Goal: Book appointment/travel/reservation

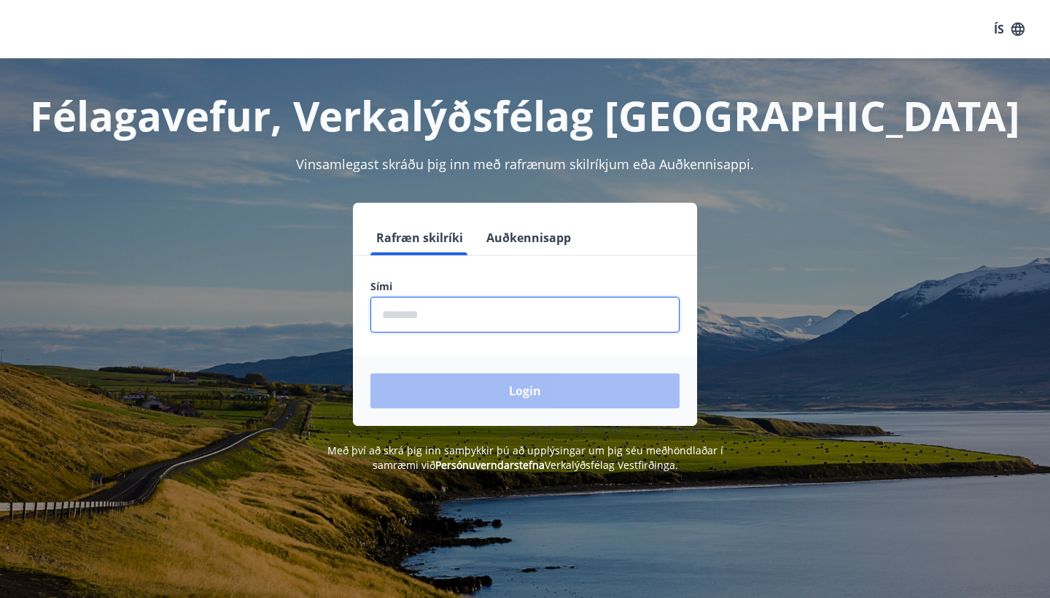
click at [523, 323] on input "phone" at bounding box center [524, 315] width 309 height 36
type input "********"
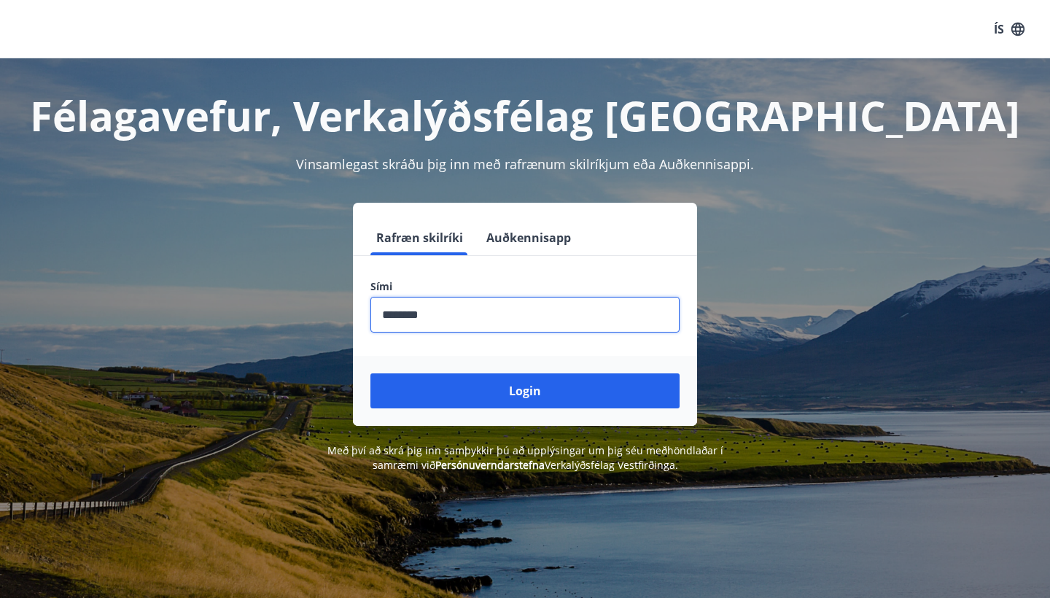
click at [525, 391] on button "Login" at bounding box center [524, 390] width 309 height 35
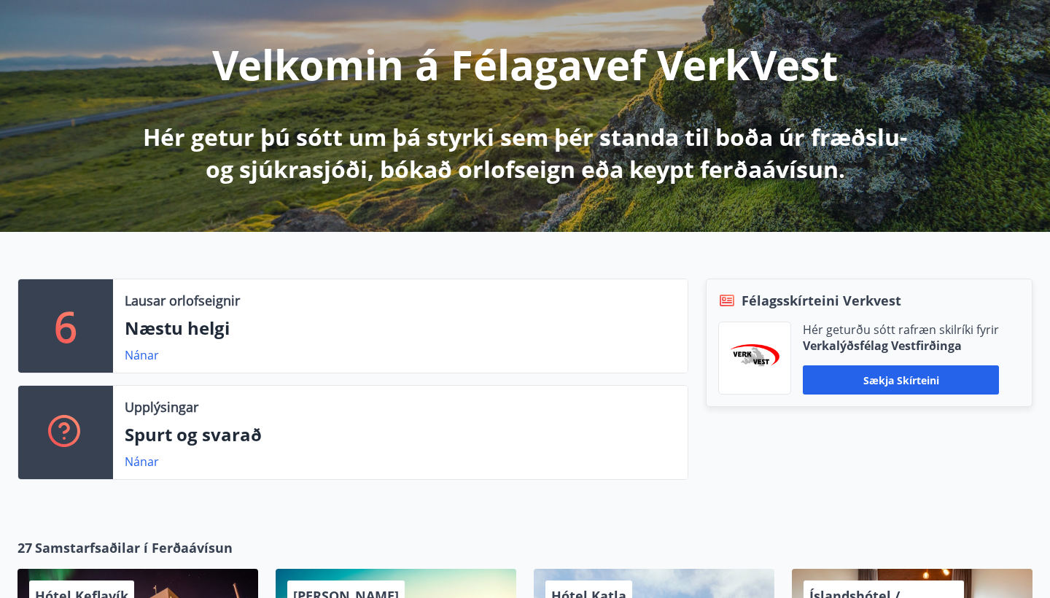
scroll to position [164, 0]
click at [221, 295] on p "Lausar orlofseignir" at bounding box center [182, 300] width 115 height 19
click at [201, 318] on p "Næstu helgi" at bounding box center [400, 328] width 551 height 25
click at [82, 336] on div "6" at bounding box center [65, 325] width 95 height 93
click at [259, 447] on div "Upplýsingar Spurt og svarað Nánar" at bounding box center [400, 432] width 575 height 93
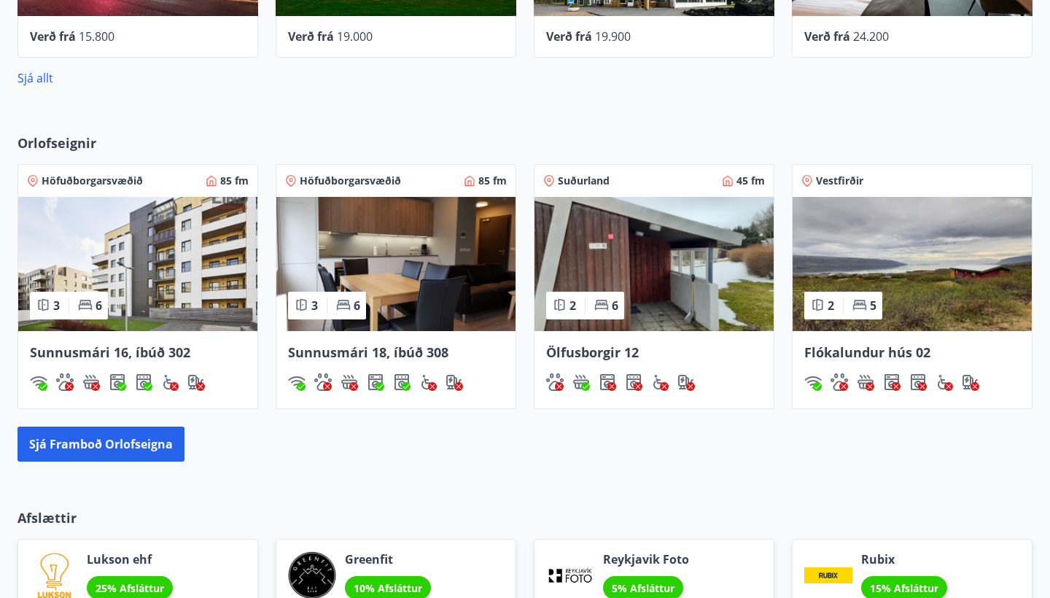
scroll to position [851, 0]
click at [132, 448] on button "Sjá framboð orlofseigna" at bounding box center [100, 444] width 167 height 35
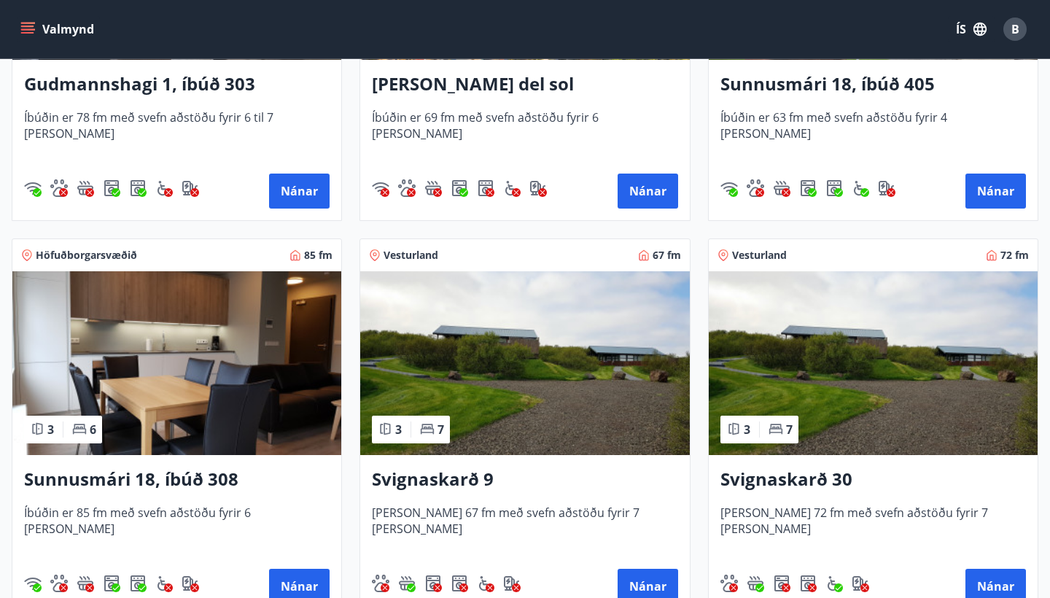
scroll to position [617, 0]
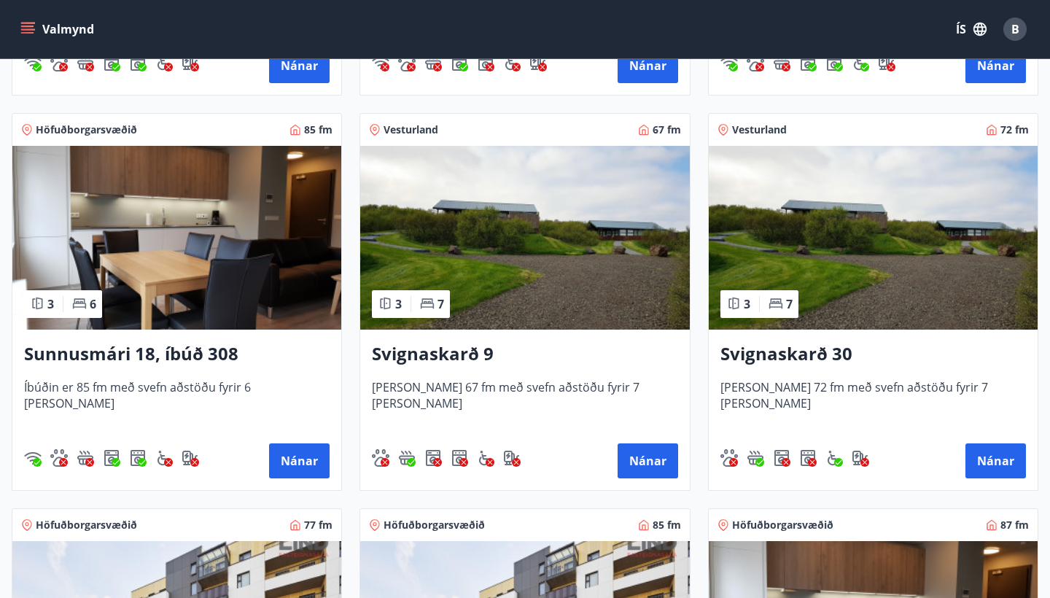
click at [500, 271] on img at bounding box center [524, 238] width 329 height 184
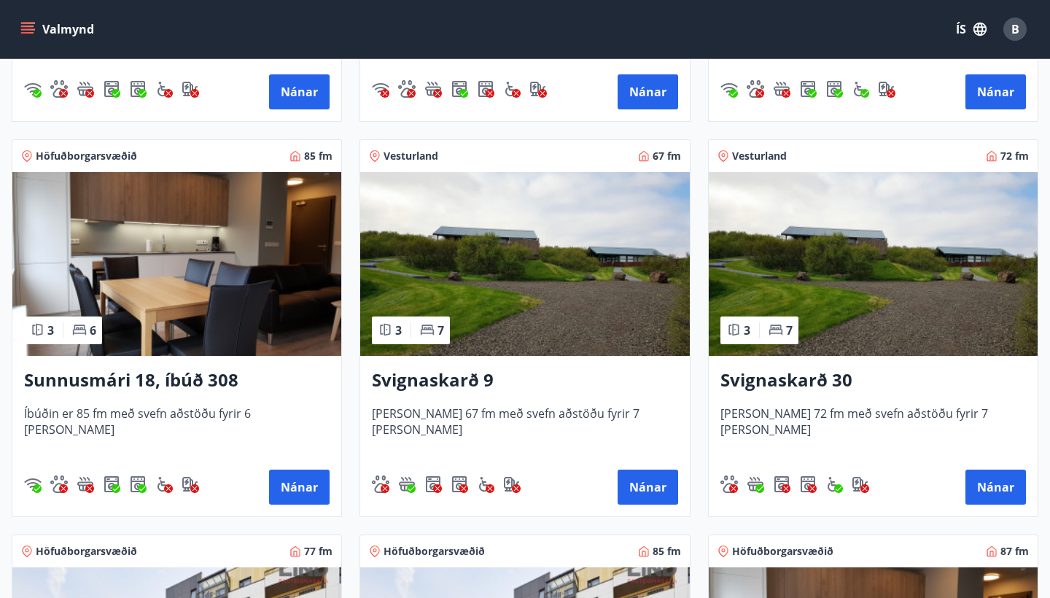
scroll to position [594, 0]
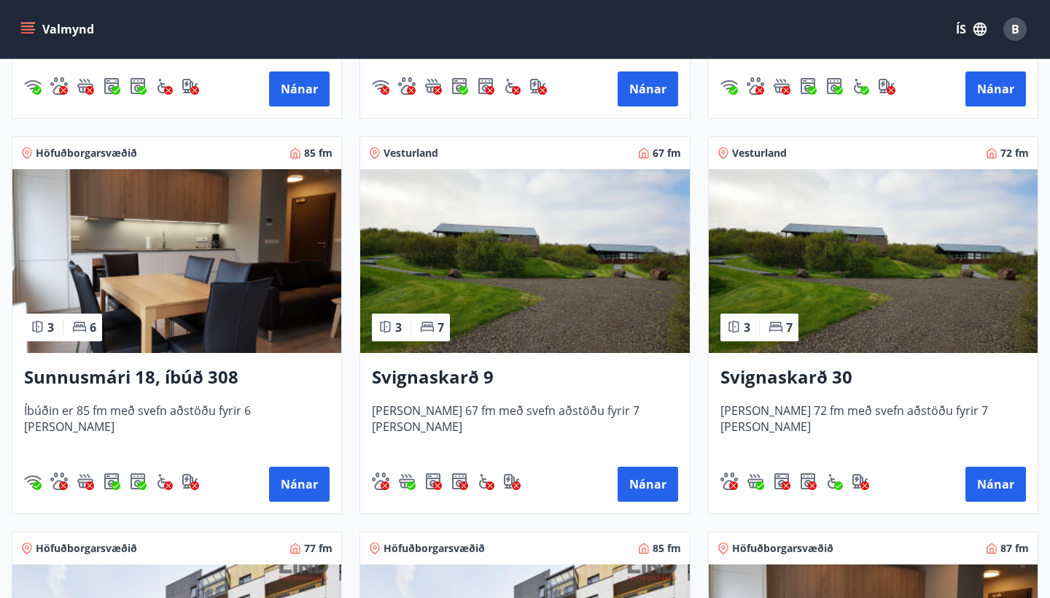
click at [764, 374] on h3 "Svignaskarð 30" at bounding box center [873, 378] width 306 height 26
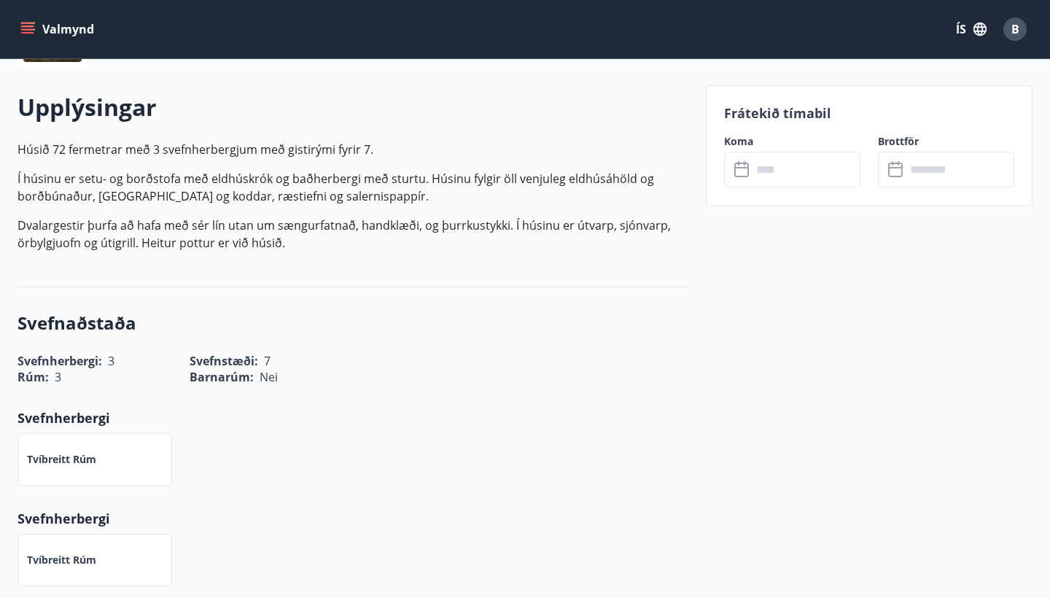
scroll to position [480, 0]
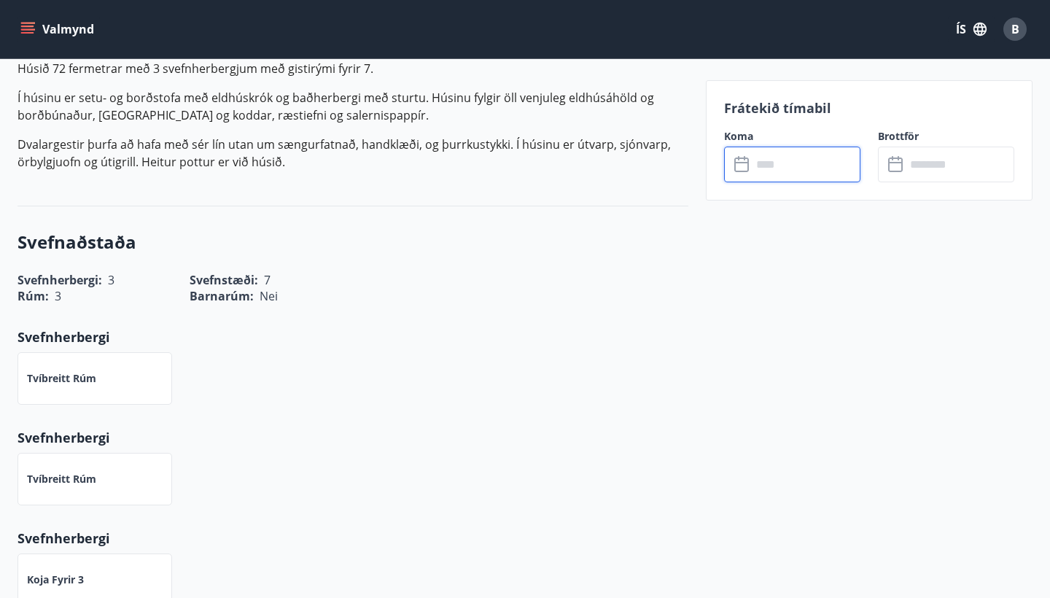
click at [758, 172] on input "text" at bounding box center [806, 165] width 109 height 36
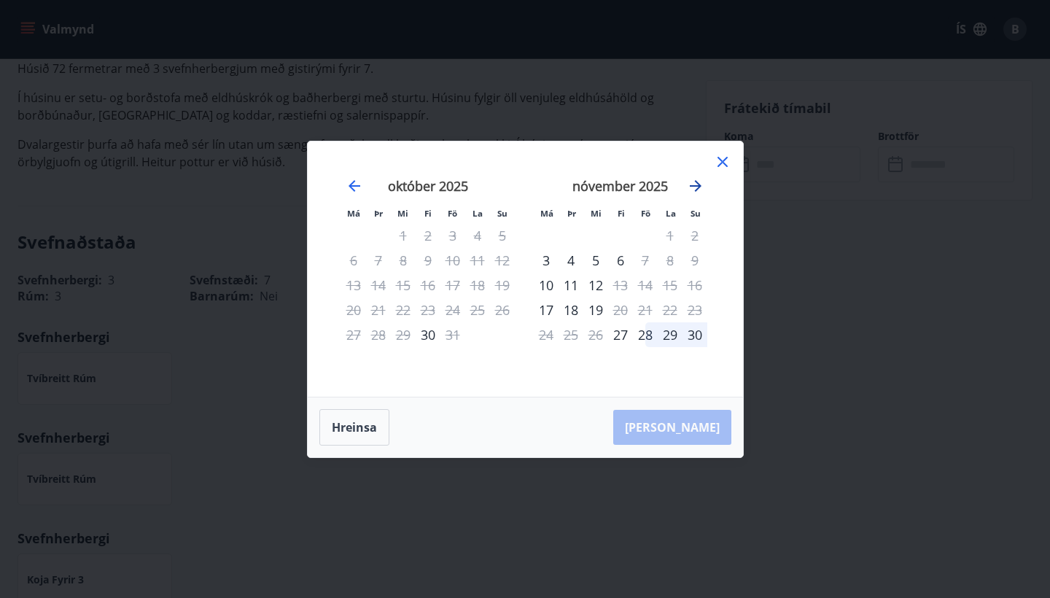
click at [698, 186] on icon "Move forward to switch to the next month." at bounding box center [696, 186] width 12 height 12
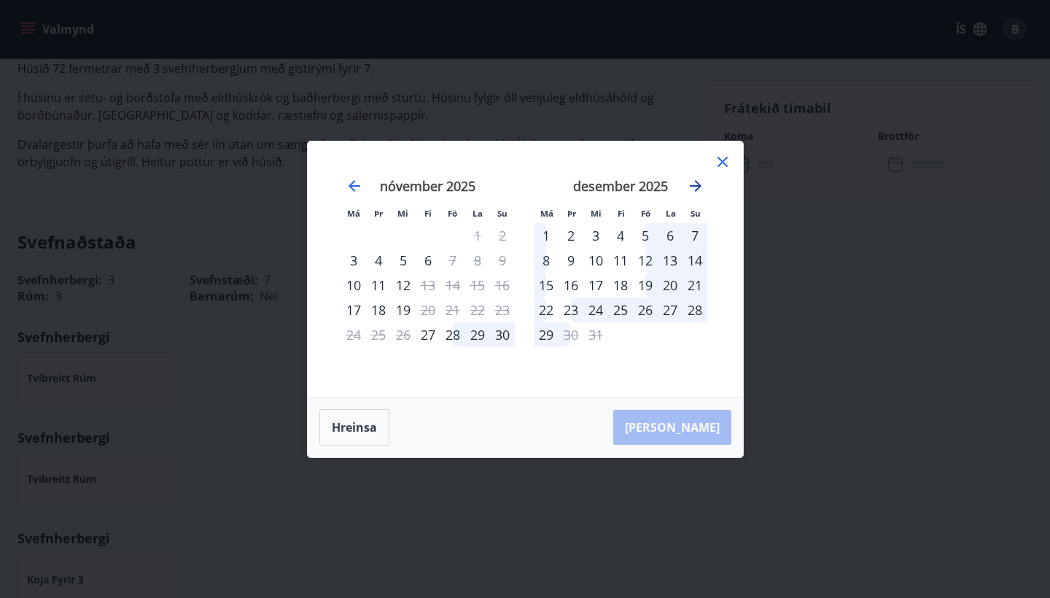
click at [697, 186] on icon "Move forward to switch to the next month." at bounding box center [696, 186] width 12 height 12
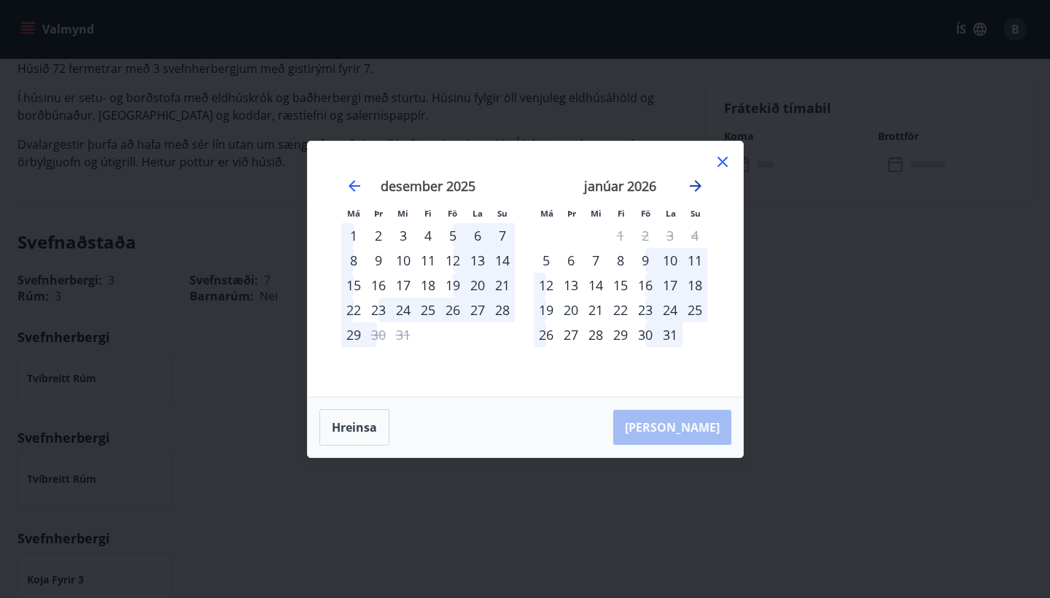
click at [697, 186] on icon "Move forward to switch to the next month." at bounding box center [696, 186] width 12 height 12
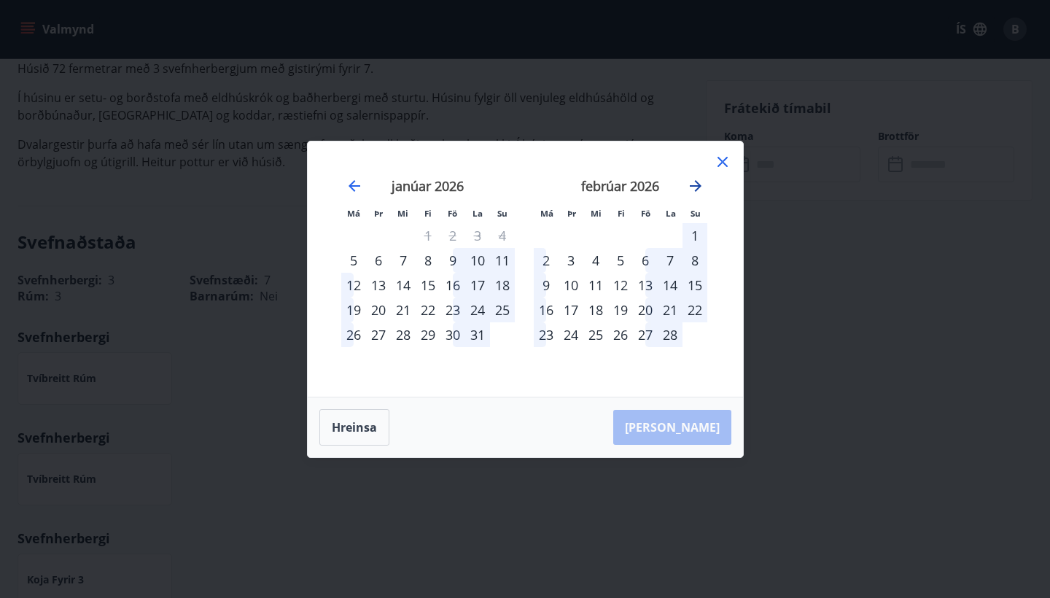
click at [697, 186] on icon "Move forward to switch to the next month." at bounding box center [696, 186] width 12 height 12
click at [693, 194] on icon "Move forward to switch to the next month." at bounding box center [695, 185] width 17 height 17
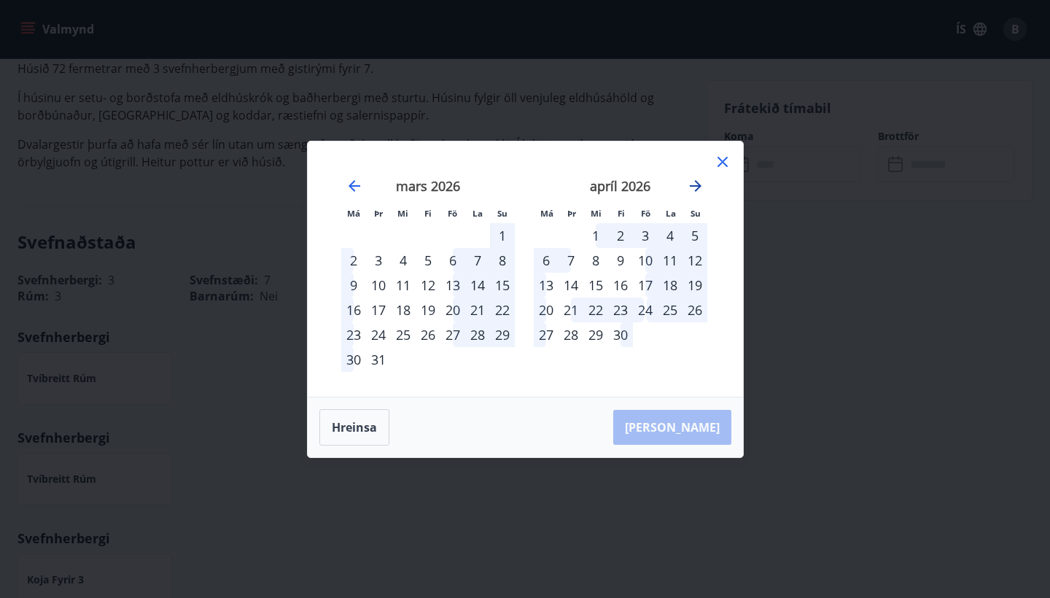
click at [693, 194] on icon "Move forward to switch to the next month." at bounding box center [695, 185] width 17 height 17
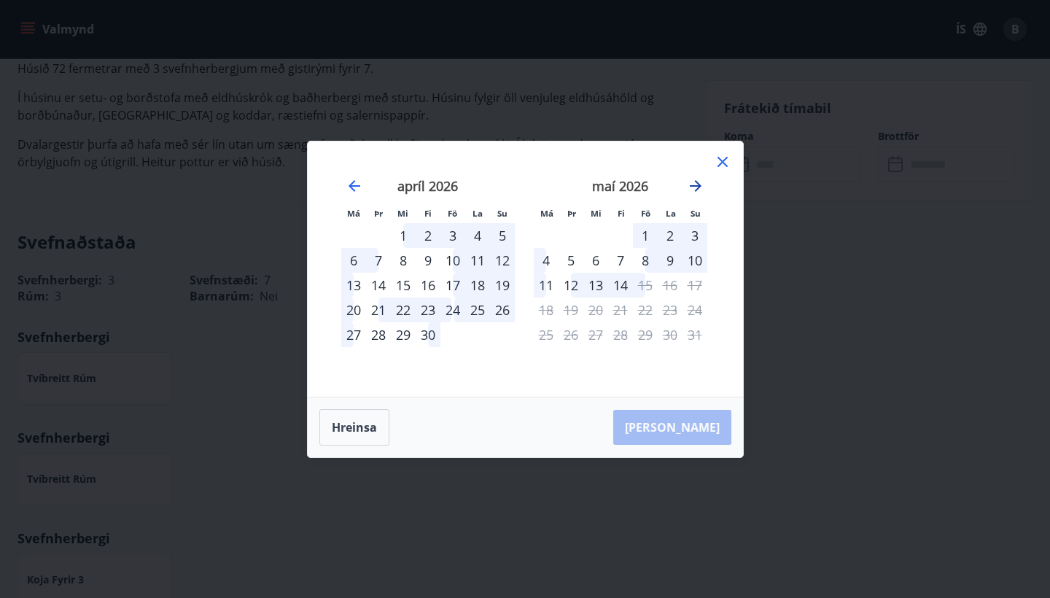
click at [693, 194] on icon "Move forward to switch to the next month." at bounding box center [695, 185] width 17 height 17
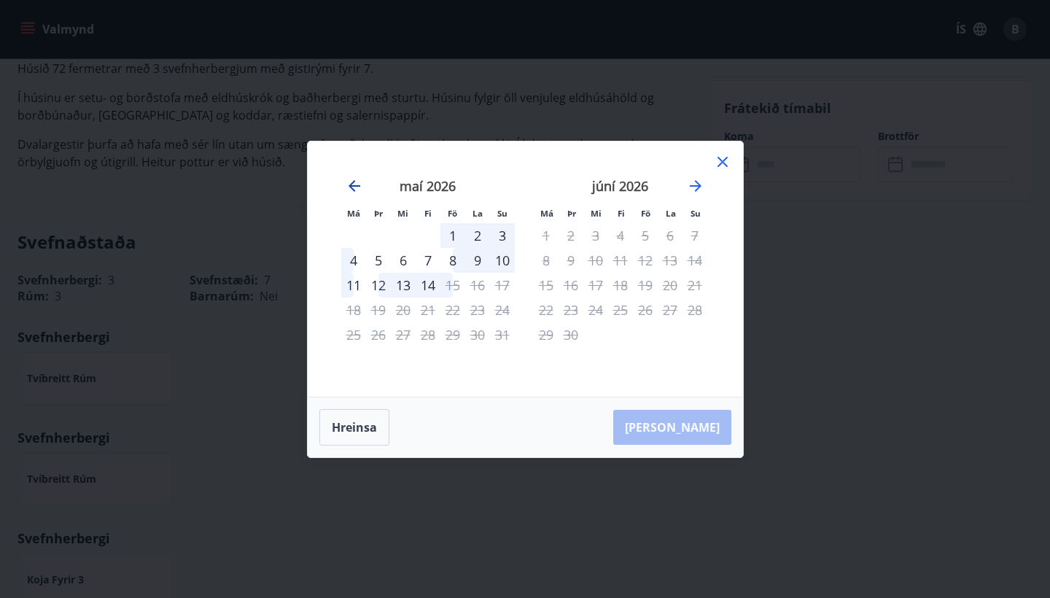
click at [351, 192] on icon "Move backward to switch to the previous month." at bounding box center [354, 185] width 17 height 17
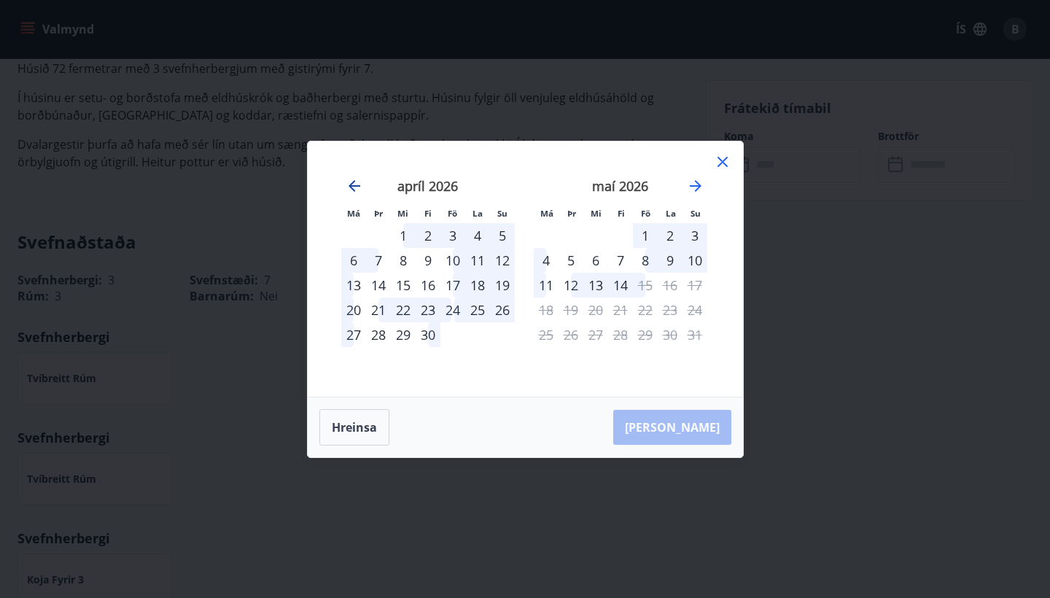
click at [351, 192] on icon "Move backward to switch to the previous month." at bounding box center [354, 185] width 17 height 17
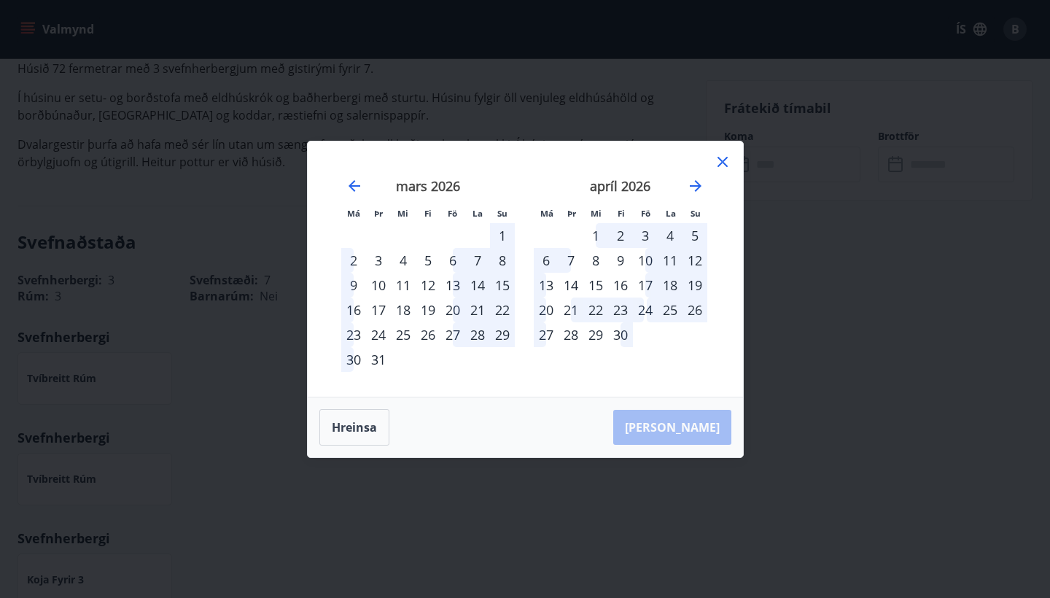
click at [725, 157] on icon at bounding box center [722, 161] width 17 height 17
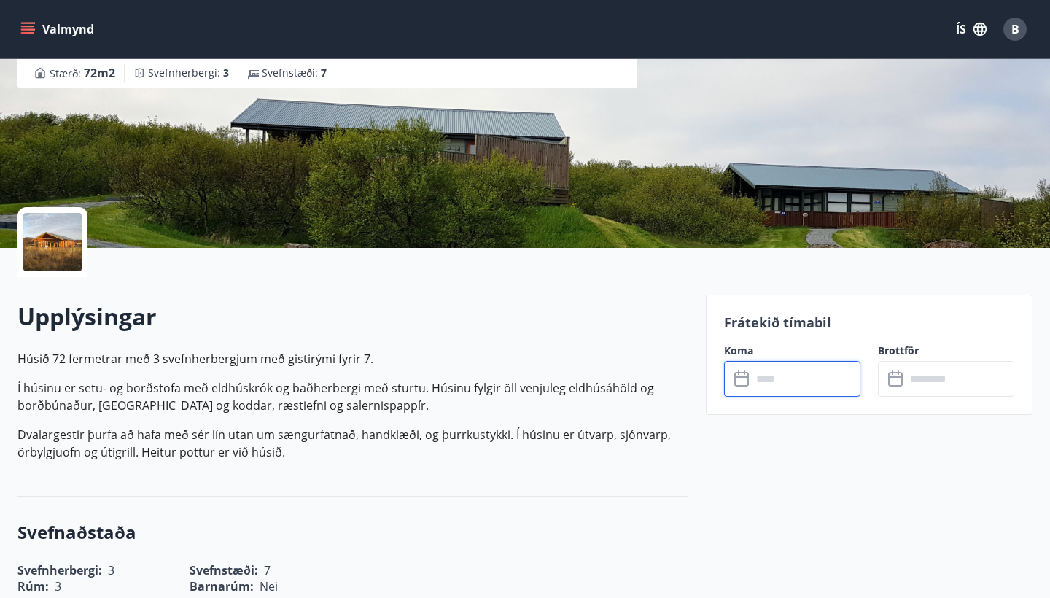
scroll to position [381, 0]
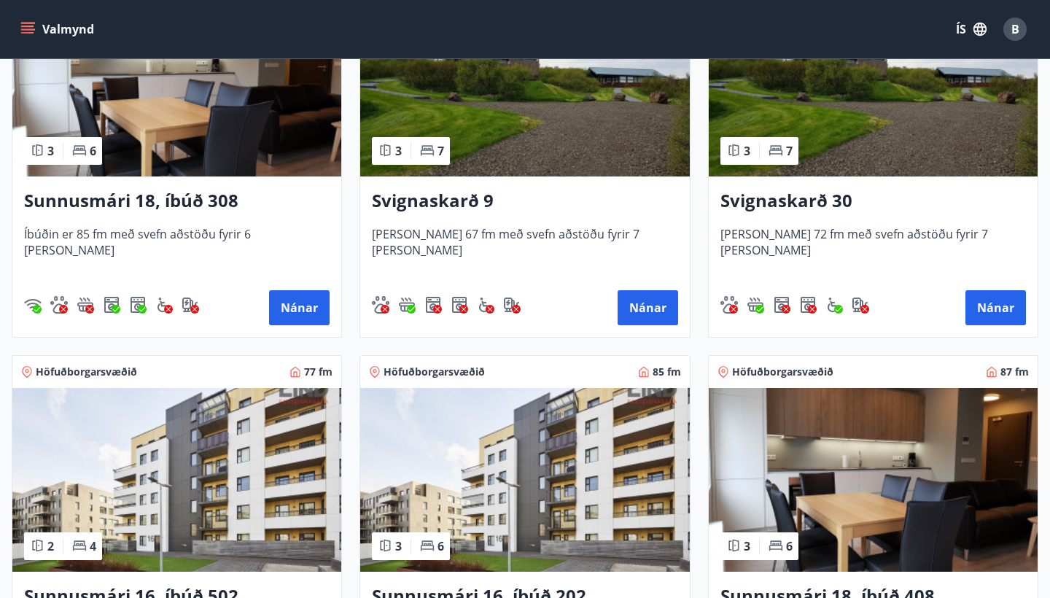
scroll to position [782, 0]
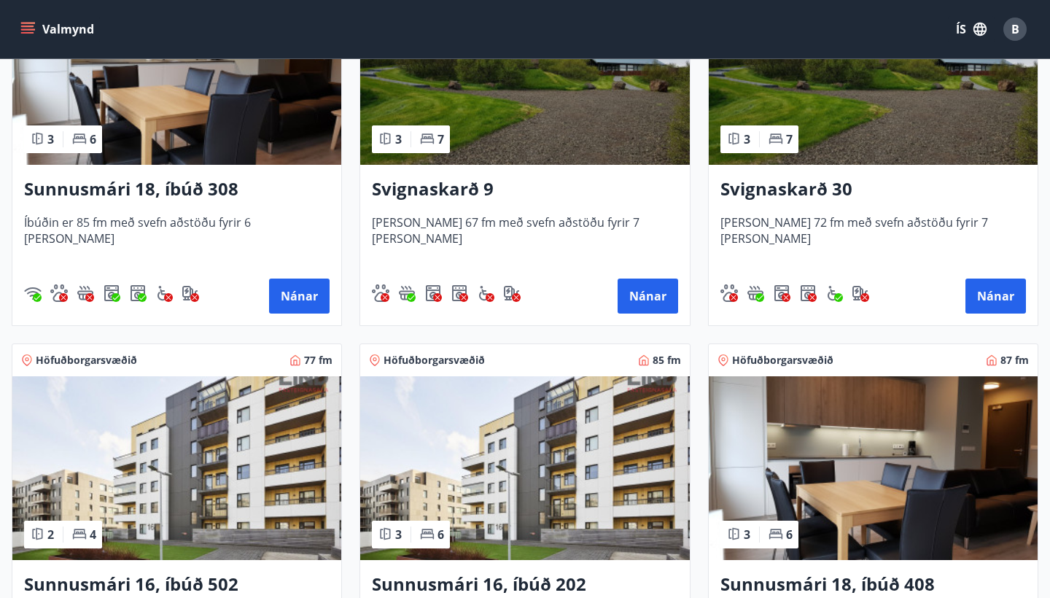
click at [416, 182] on h3 "Svignaskarð 9" at bounding box center [525, 189] width 306 height 26
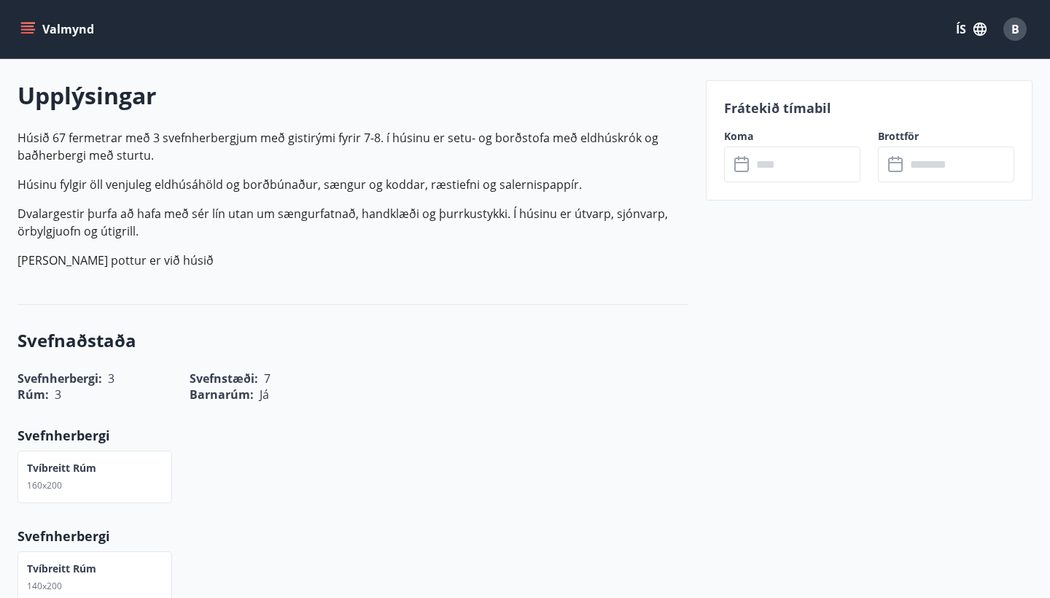
scroll to position [425, 0]
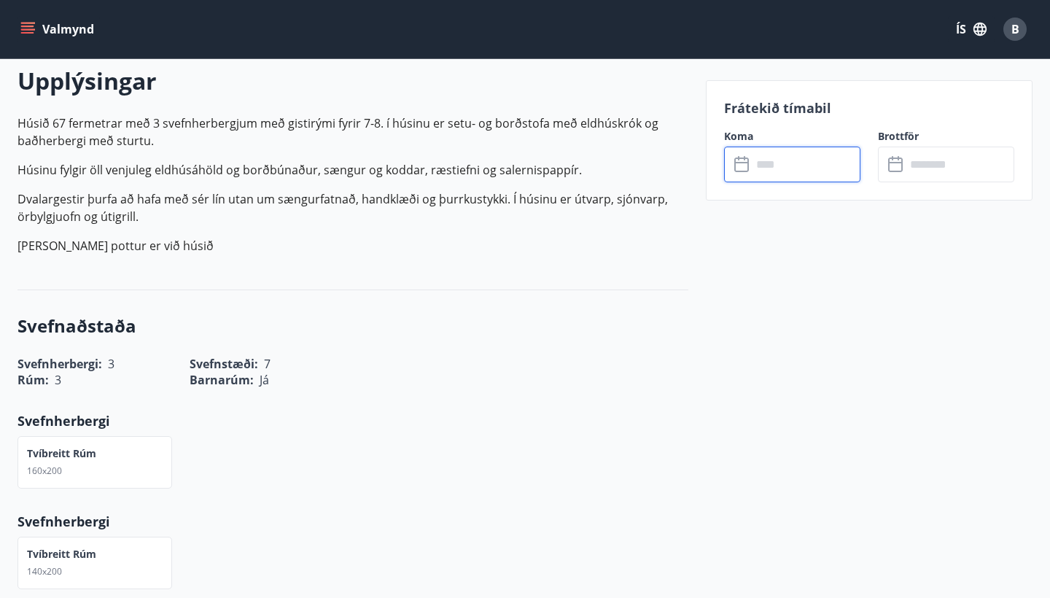
click at [784, 166] on input "text" at bounding box center [806, 165] width 109 height 36
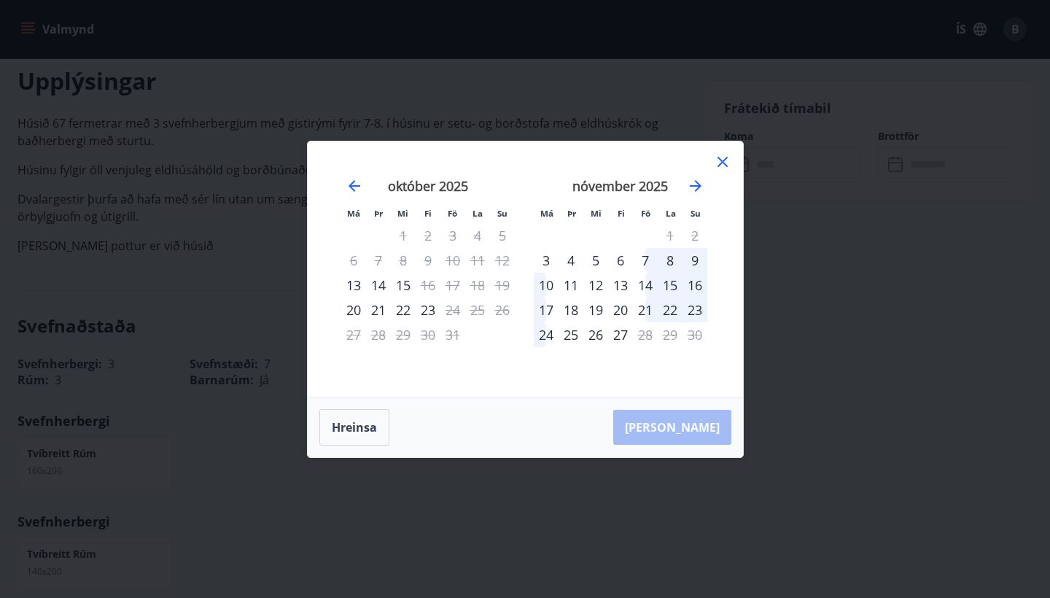
click at [723, 160] on icon at bounding box center [722, 162] width 10 height 10
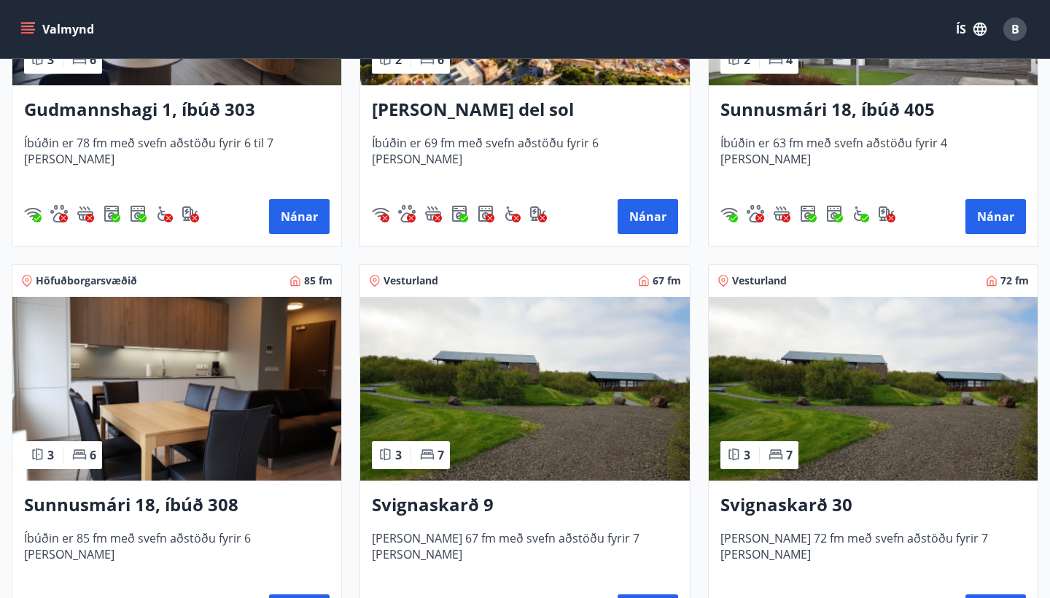
scroll to position [530, 0]
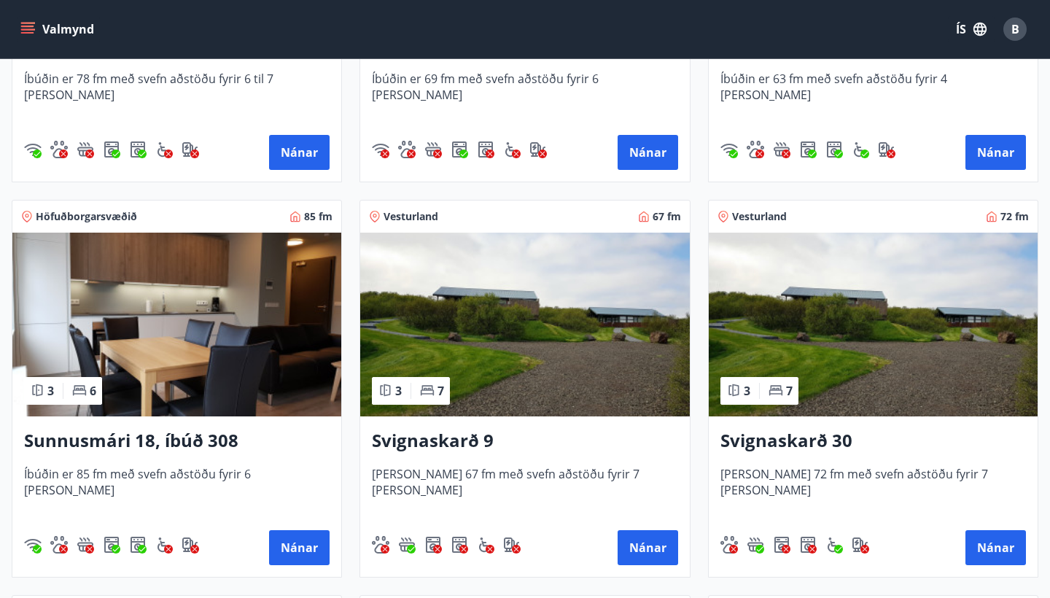
click at [807, 435] on h3 "Svignaskarð 30" at bounding box center [873, 441] width 306 height 26
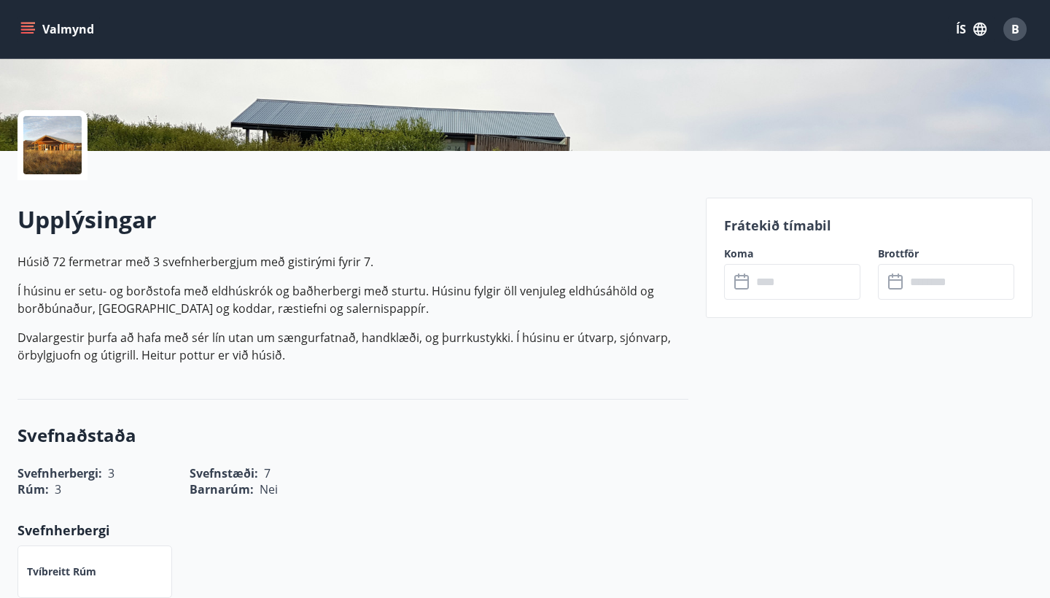
scroll to position [315, 0]
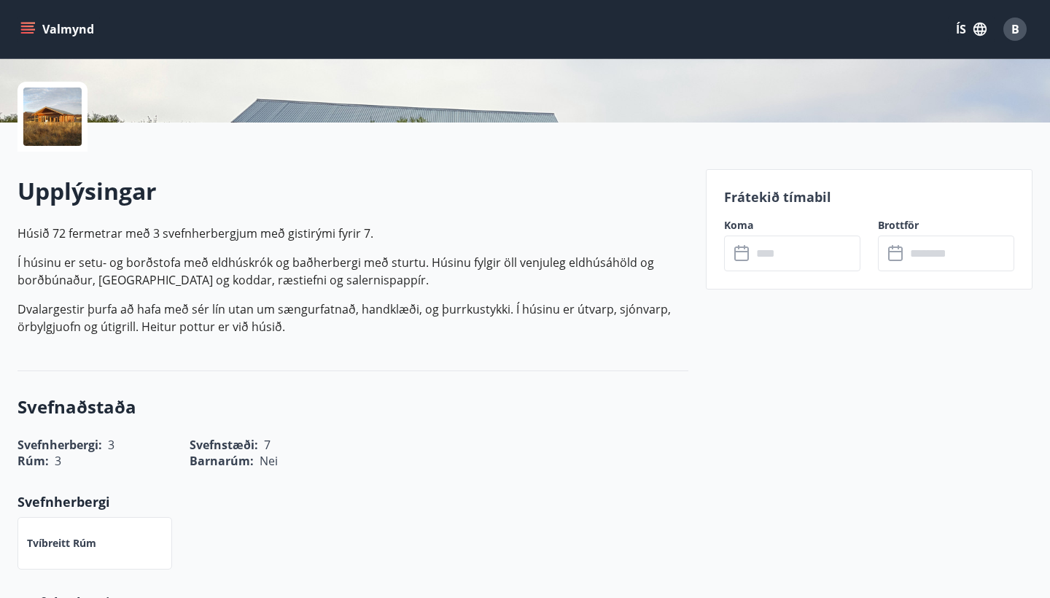
click at [804, 265] on input "text" at bounding box center [806, 254] width 109 height 36
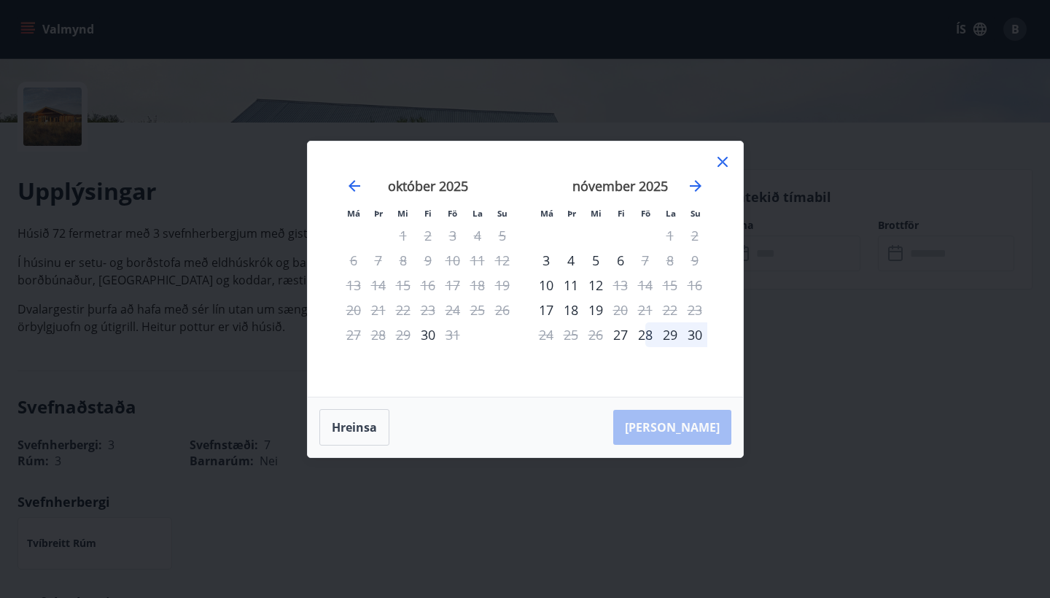
click at [720, 144] on div "Má Þr Mi Fi Fö La Su Má Þr Mi Fi Fö La Su [DATE] 1 2 3 4 5 6 7 8 9 10 11 12 13 …" at bounding box center [525, 268] width 435 height 255
click at [727, 182] on div "Má Þr Mi Fi Fö La Su Má Þr Mi Fi Fö La Su [DATE] 1 2 3 4 5 6 7 8 9 10 11 12 13 …" at bounding box center [525, 268] width 435 height 255
click at [727, 170] on icon at bounding box center [722, 161] width 17 height 17
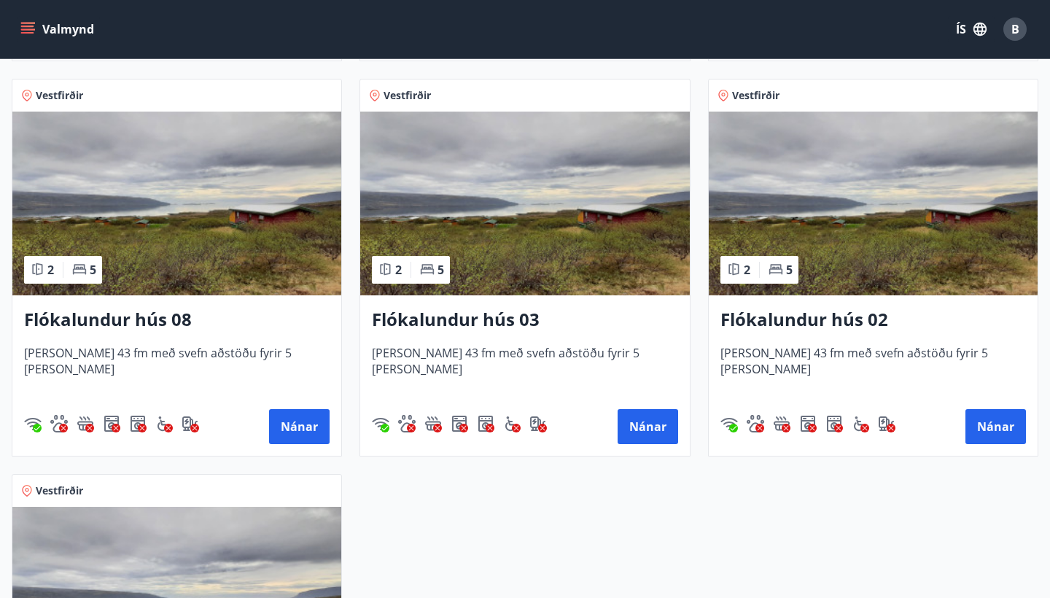
scroll to position [2225, 0]
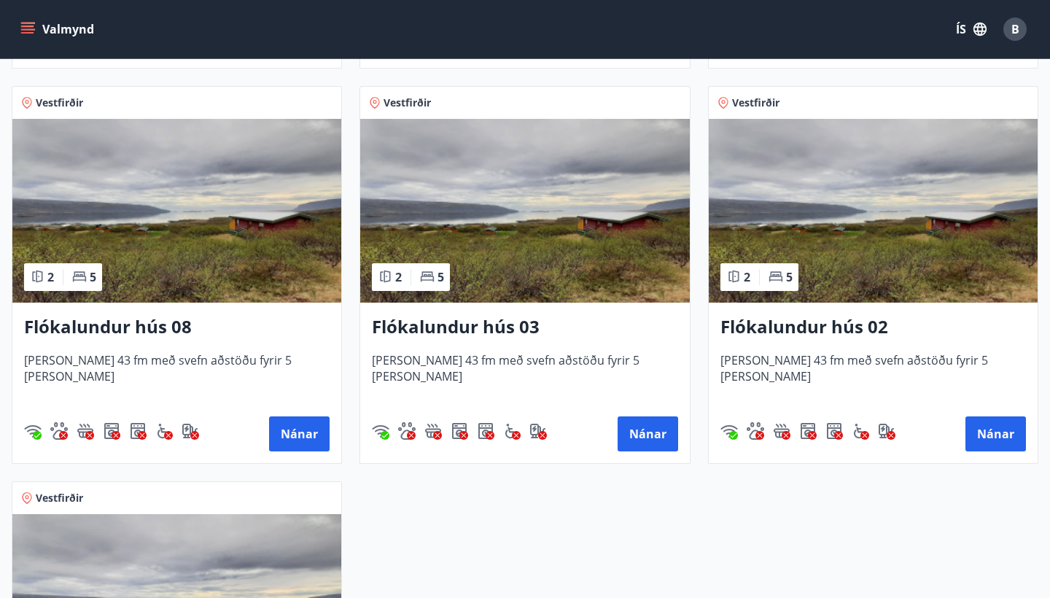
click at [118, 332] on h3 "Flókalundur hús 08" at bounding box center [177, 327] width 306 height 26
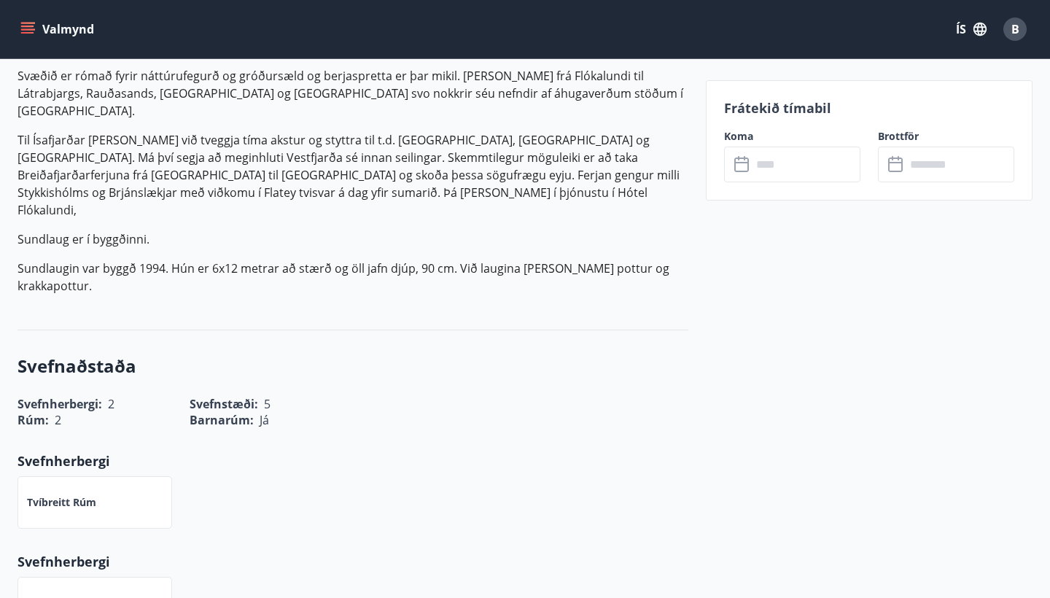
scroll to position [583, 0]
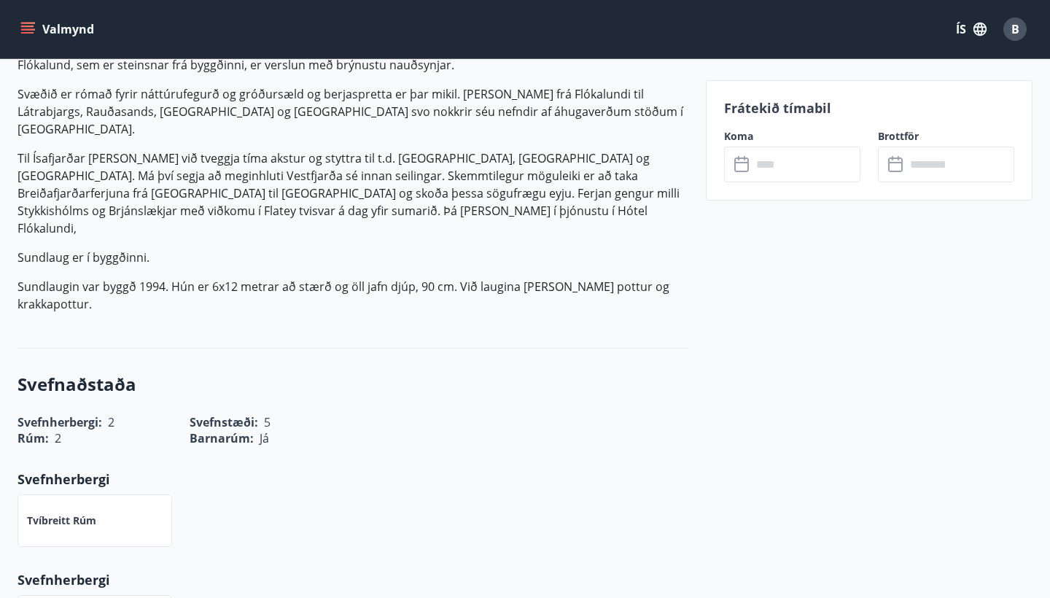
click at [763, 168] on input "text" at bounding box center [806, 165] width 109 height 36
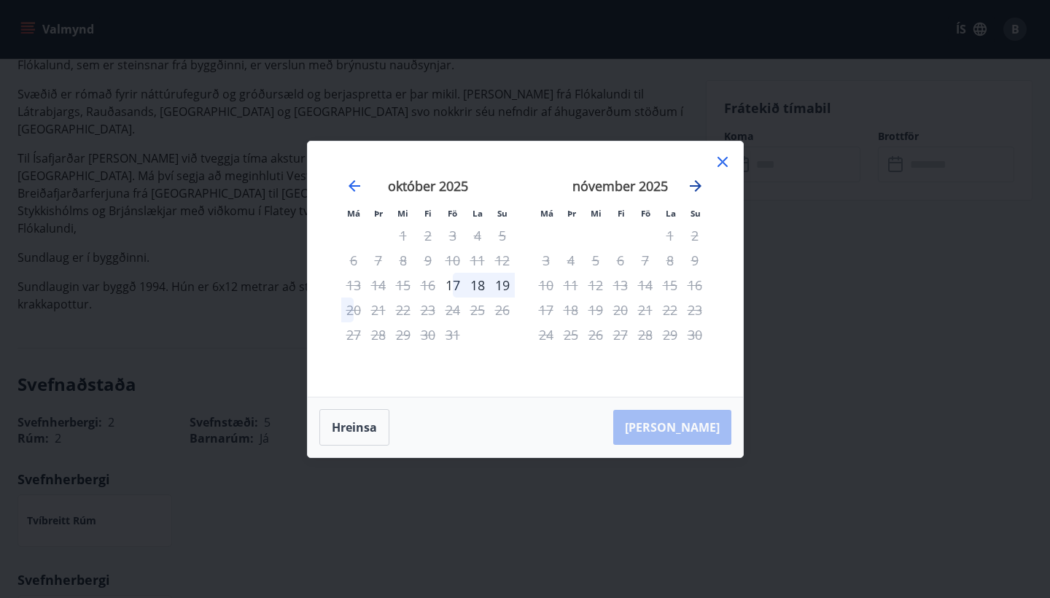
click at [696, 187] on icon "Move forward to switch to the next month." at bounding box center [695, 185] width 17 height 17
click at [719, 160] on icon at bounding box center [722, 161] width 17 height 17
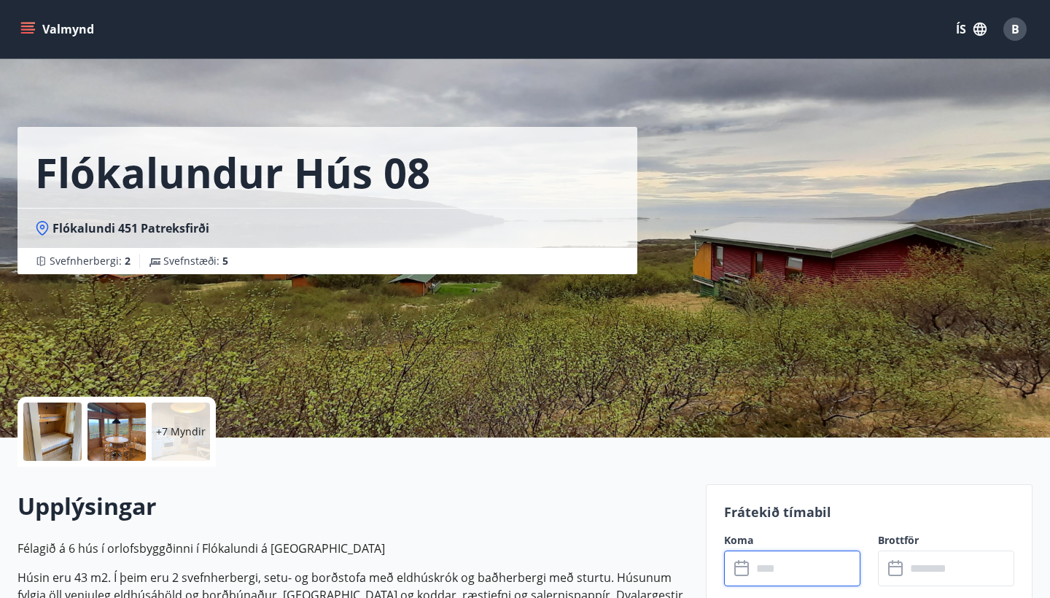
scroll to position [0, 0]
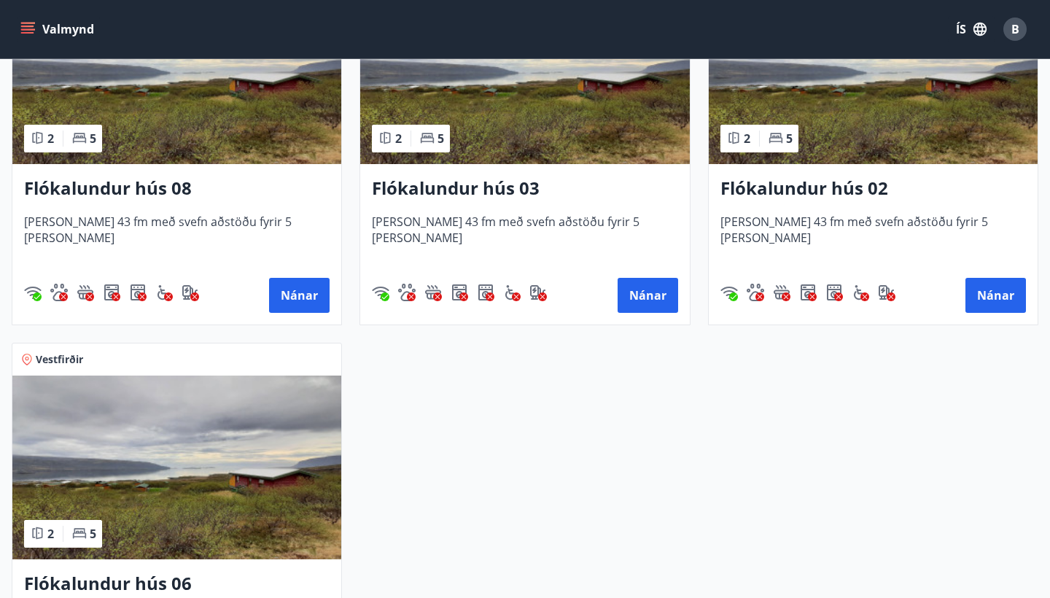
scroll to position [2108, 0]
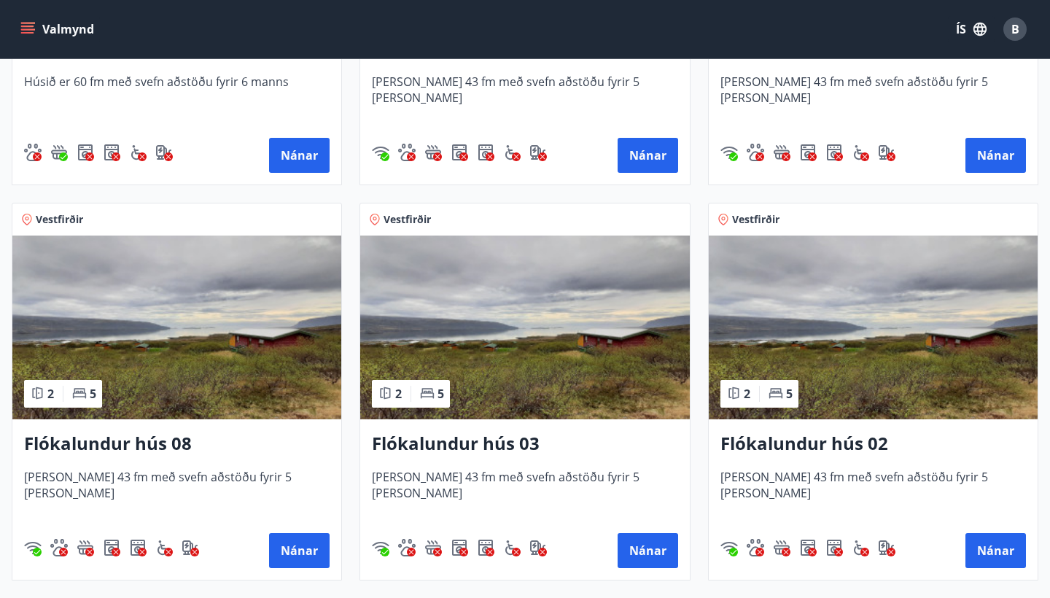
click at [848, 386] on img at bounding box center [873, 328] width 329 height 184
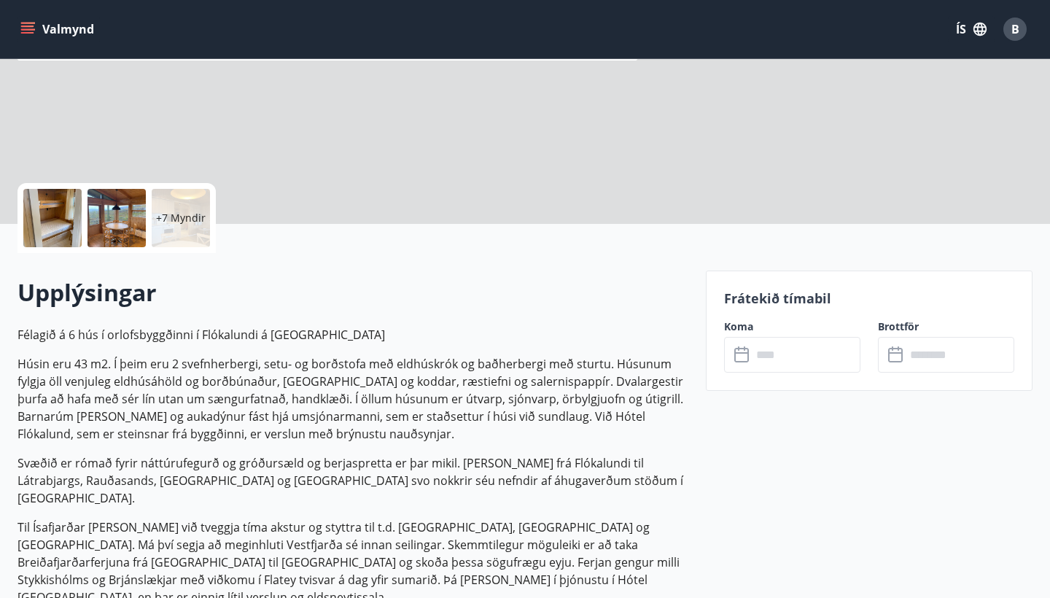
scroll to position [223, 0]
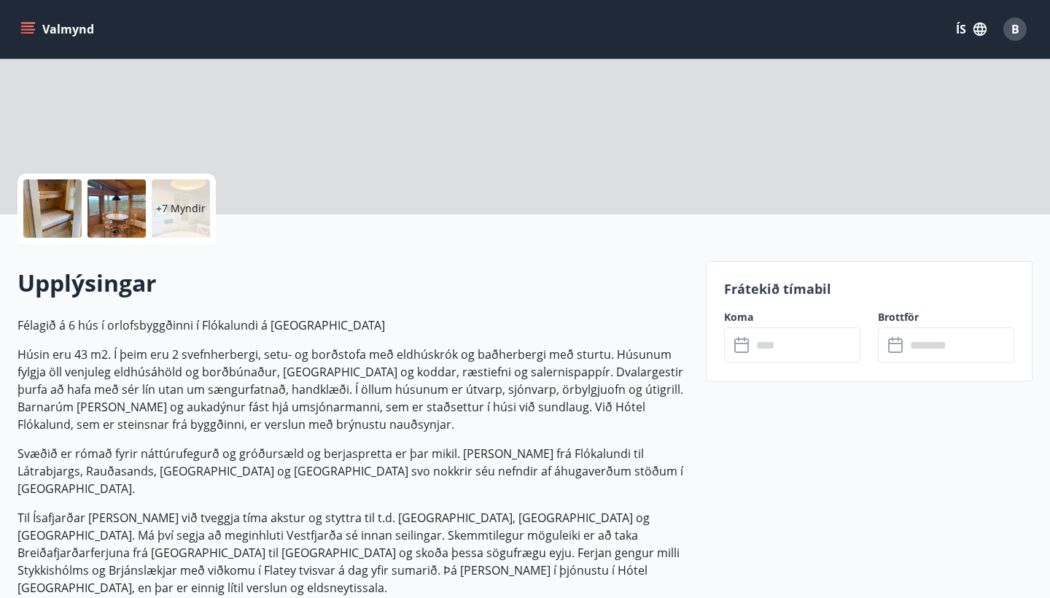
click at [744, 351] on icon at bounding box center [742, 345] width 17 height 17
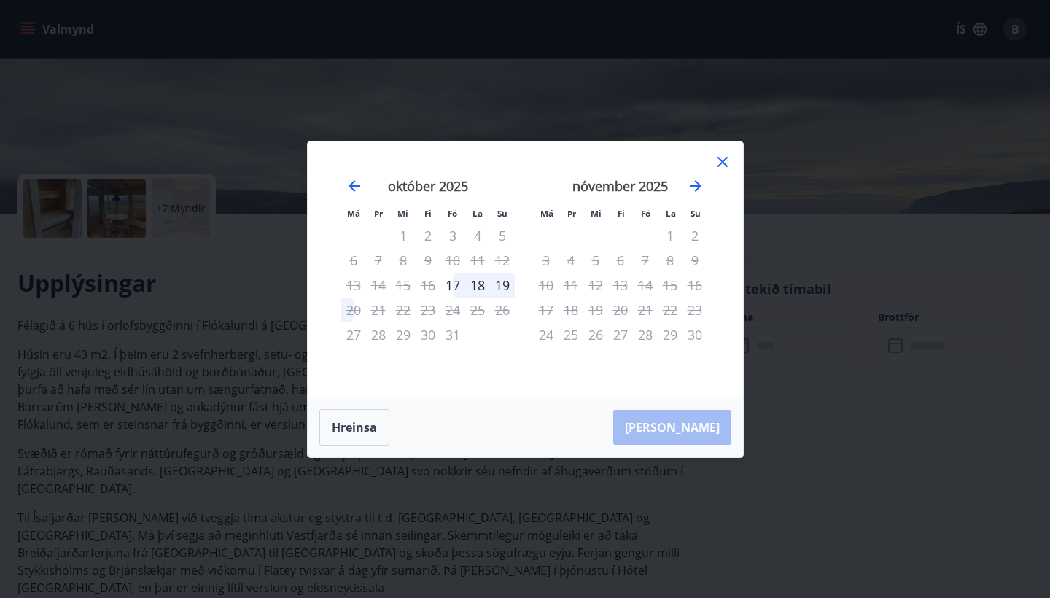
click at [727, 163] on icon at bounding box center [722, 161] width 17 height 17
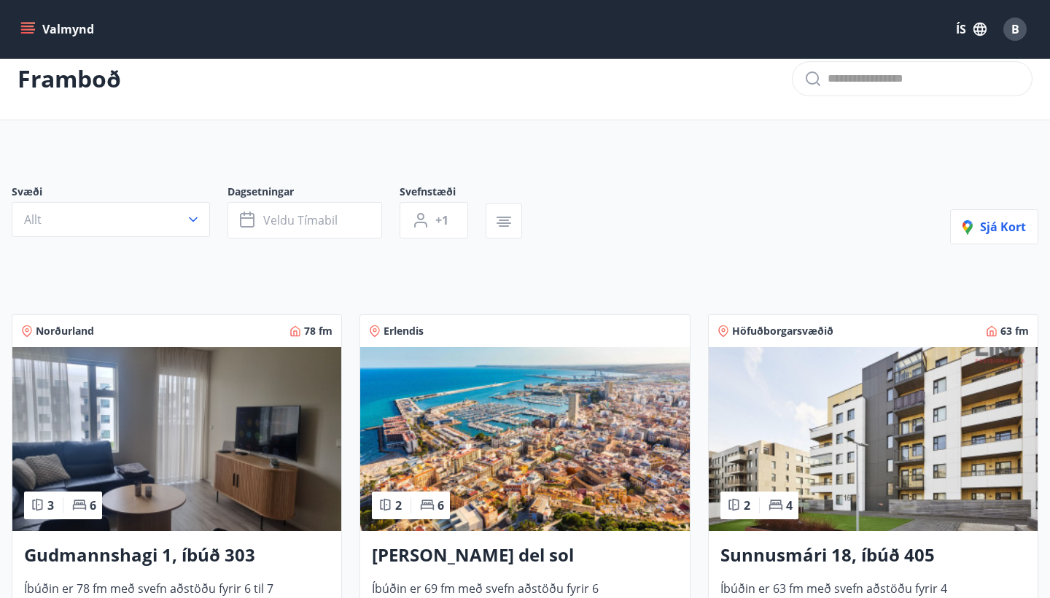
scroll to position [22, 0]
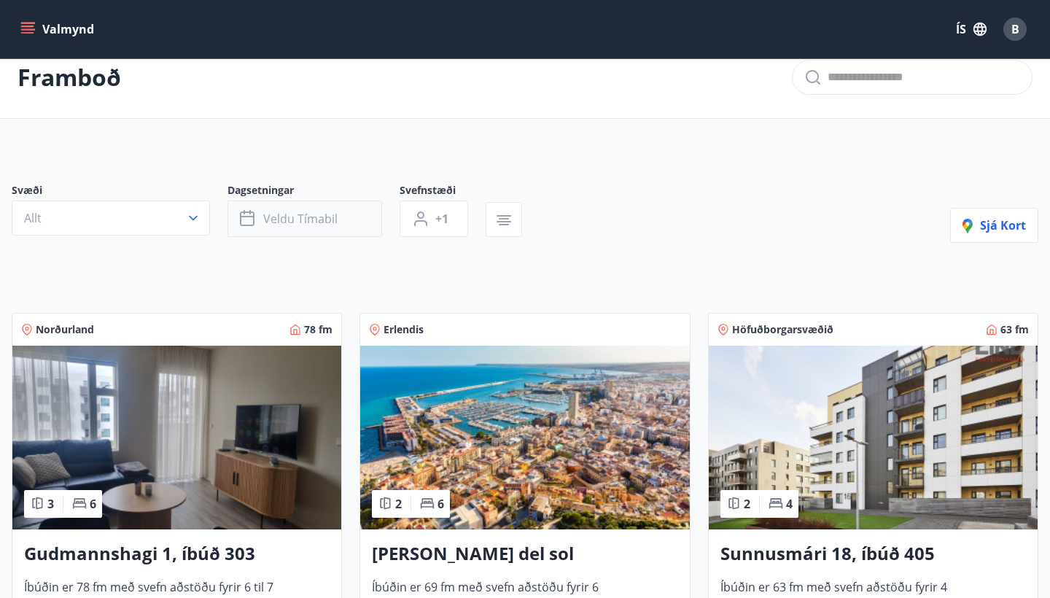
click at [320, 217] on span "Veldu tímabil" at bounding box center [300, 219] width 74 height 16
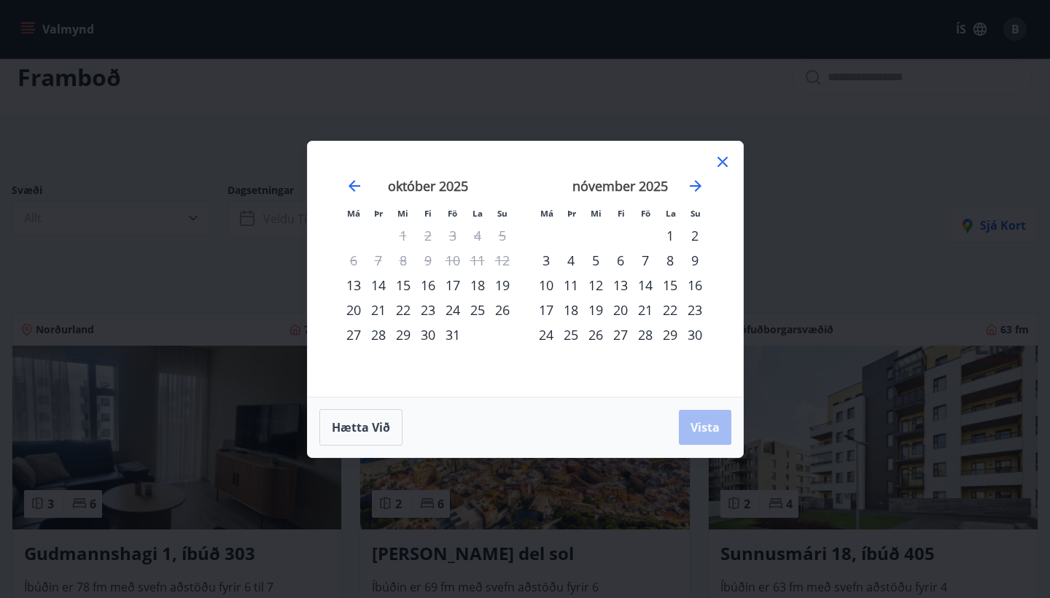
click at [462, 285] on div "17" at bounding box center [452, 285] width 25 height 25
click at [383, 307] on div "21" at bounding box center [378, 309] width 25 height 25
click at [720, 429] on button "Vista" at bounding box center [705, 427] width 52 height 35
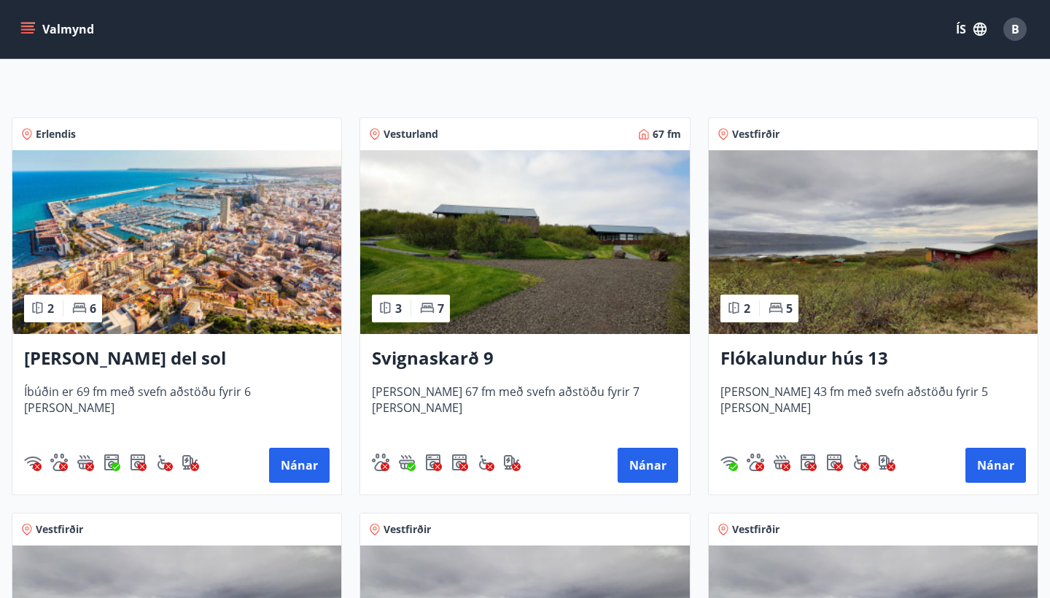
scroll to position [212, 0]
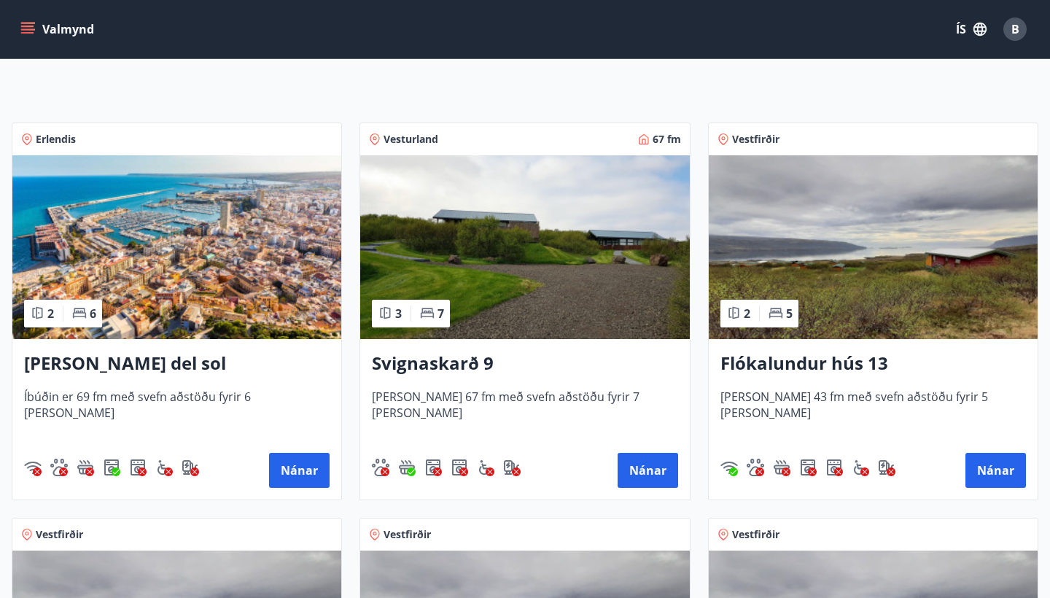
click at [473, 359] on h3 "Svignaskarð 9" at bounding box center [525, 364] width 306 height 26
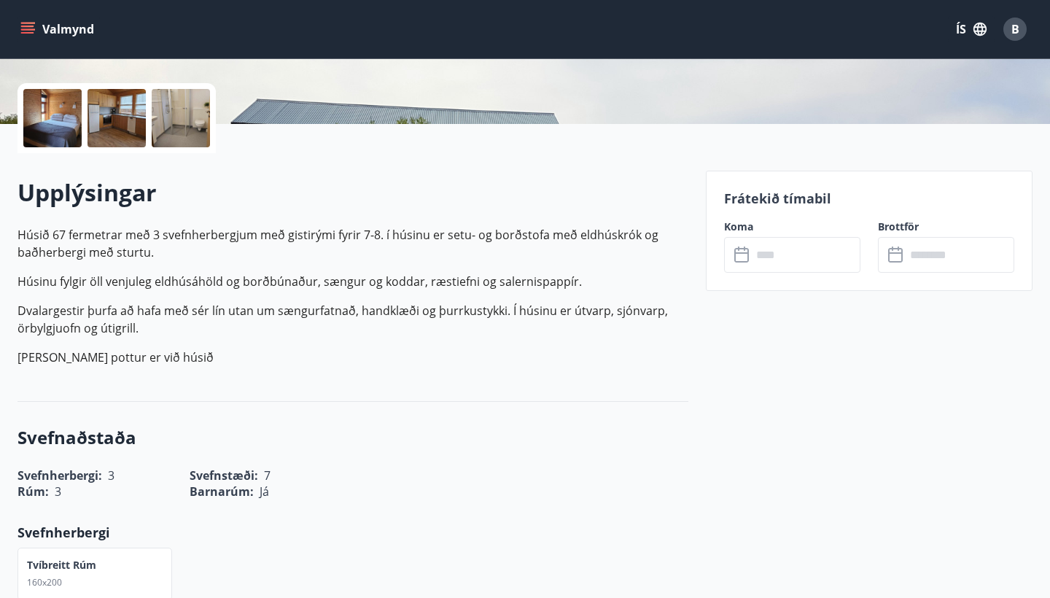
scroll to position [289, 0]
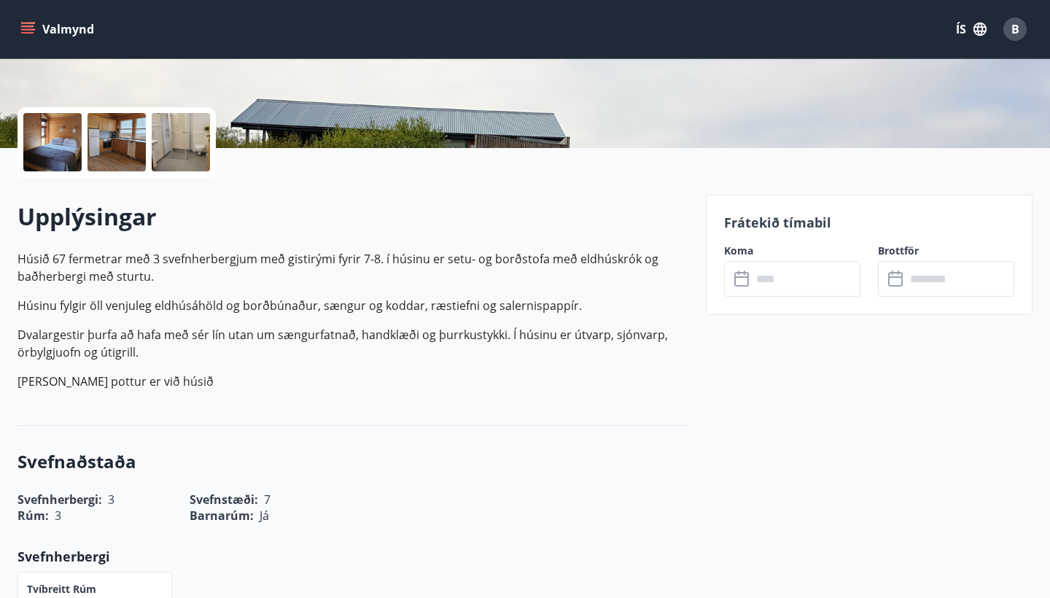
click at [812, 284] on input "text" at bounding box center [806, 279] width 109 height 36
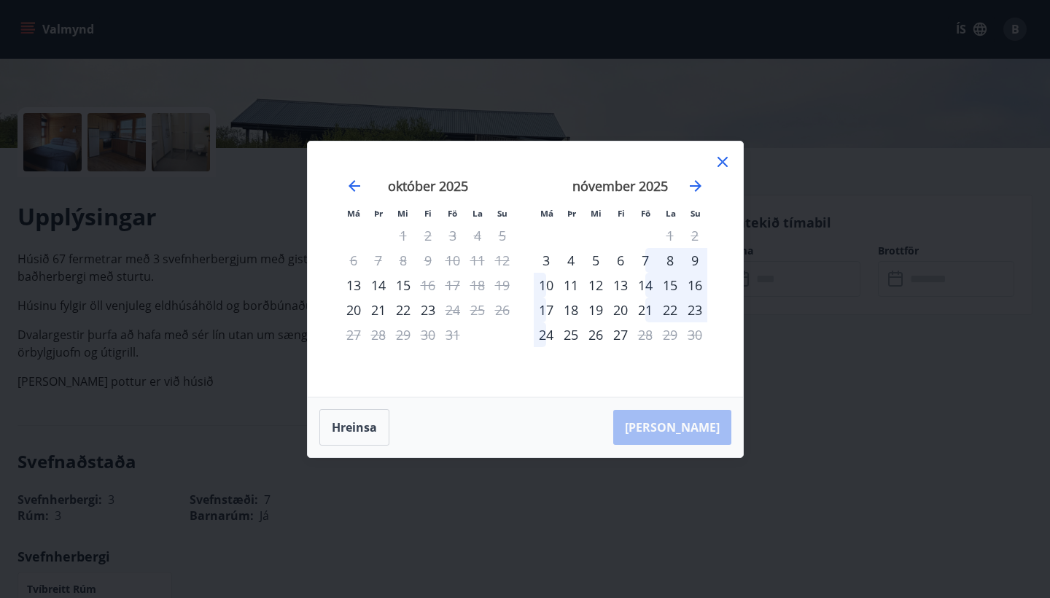
click at [720, 159] on icon at bounding box center [722, 162] width 10 height 10
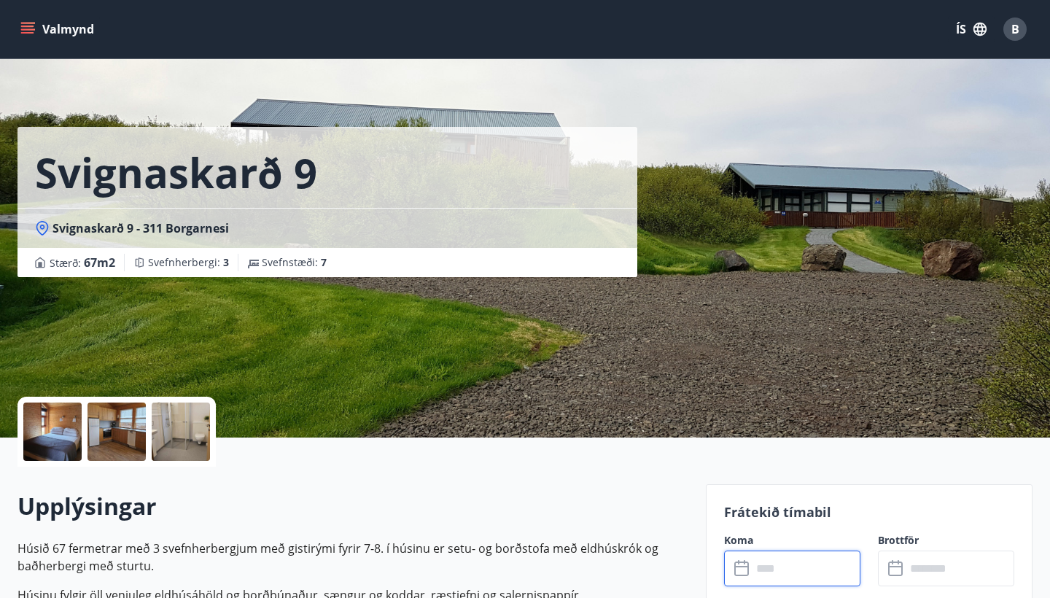
scroll to position [0, 0]
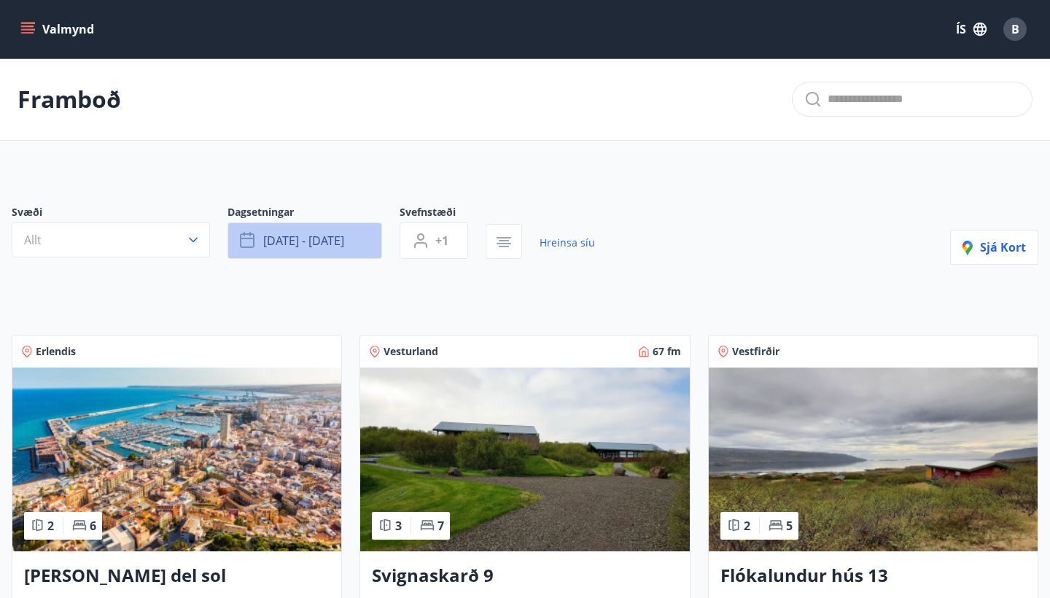
click at [351, 246] on button "[DATE] - [DATE]" at bounding box center [304, 240] width 155 height 36
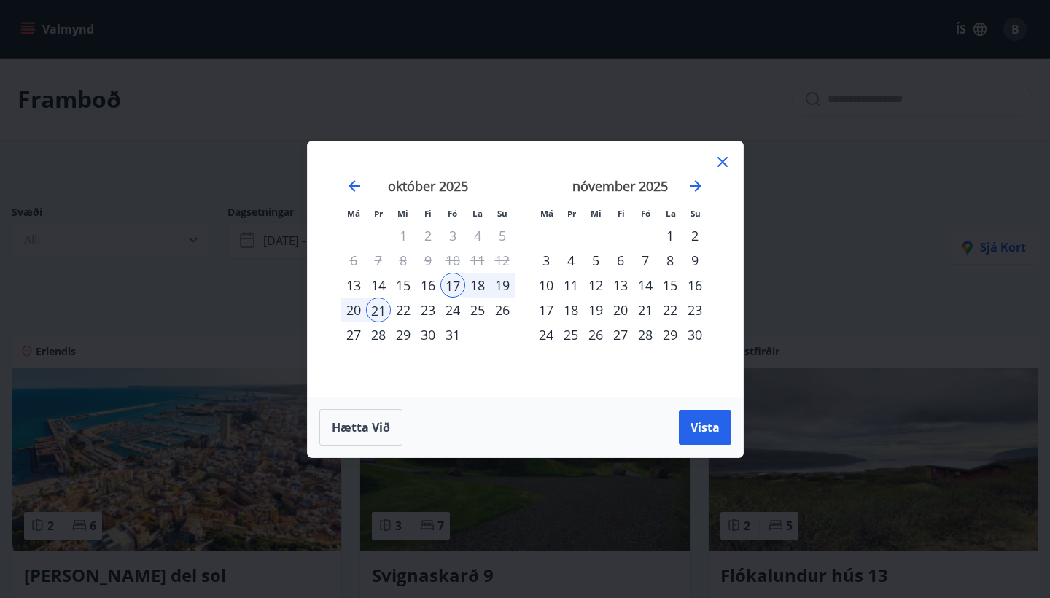
click at [450, 306] on div "24" at bounding box center [452, 309] width 25 height 25
click at [377, 335] on div "28" at bounding box center [378, 334] width 25 height 25
click at [696, 424] on span "Vista" at bounding box center [704, 427] width 29 height 16
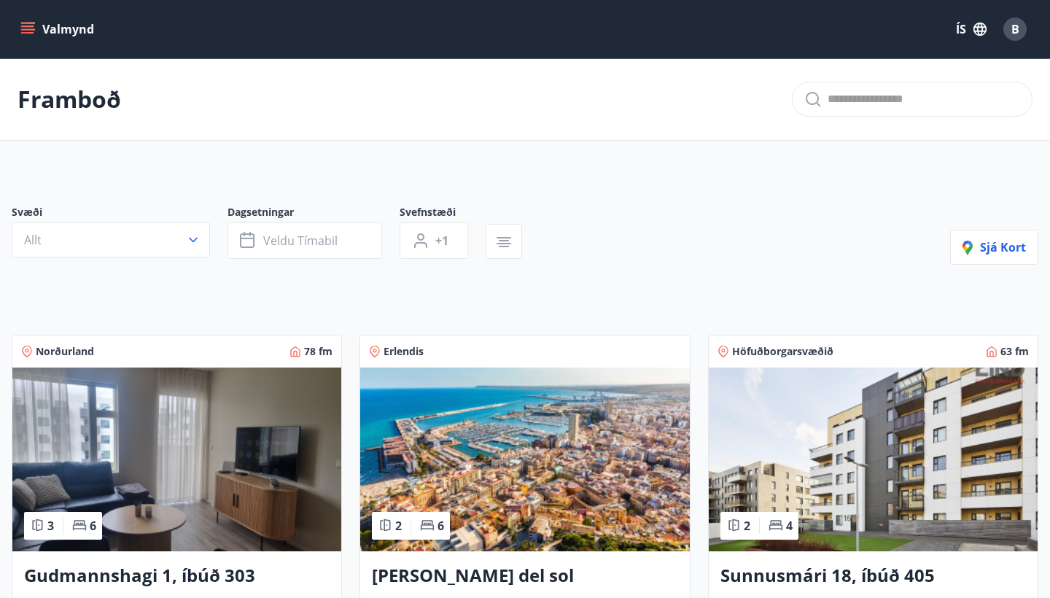
click at [57, 25] on button "Valmynd" at bounding box center [58, 29] width 82 height 26
